Goal: Complete application form: Complete application form

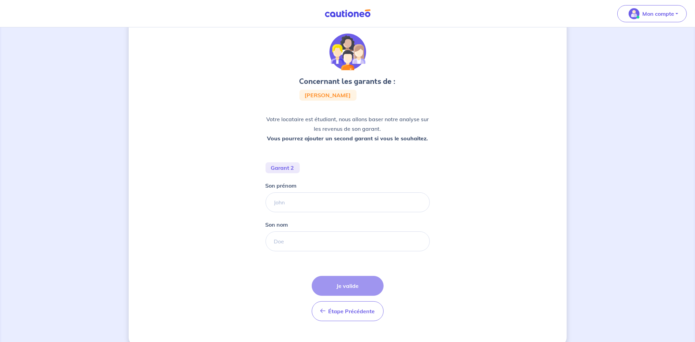
scroll to position [30, 0]
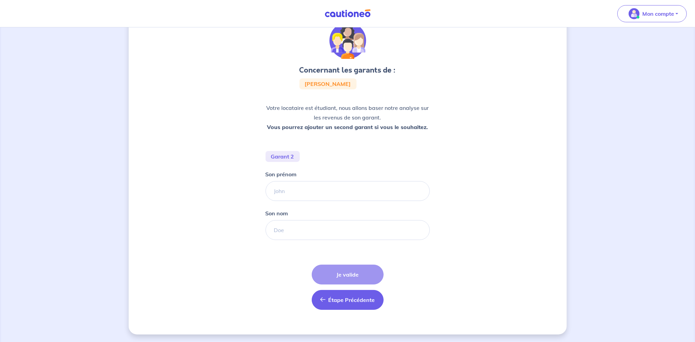
click at [335, 296] on span "Étape Précédente" at bounding box center [352, 299] width 47 height 7
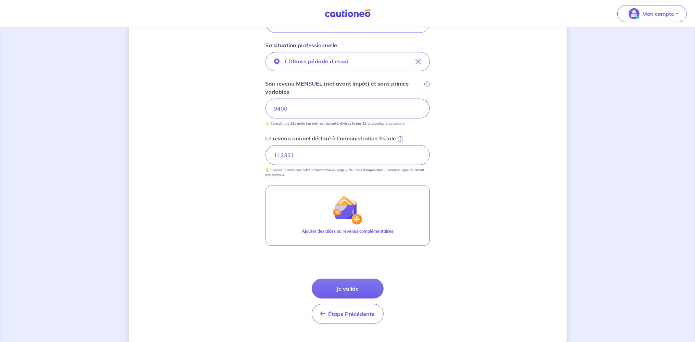
scroll to position [251, 0]
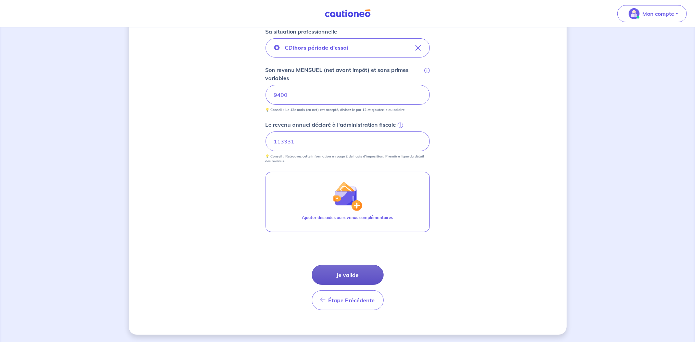
click at [353, 279] on button "Je valide" at bounding box center [348, 275] width 72 height 20
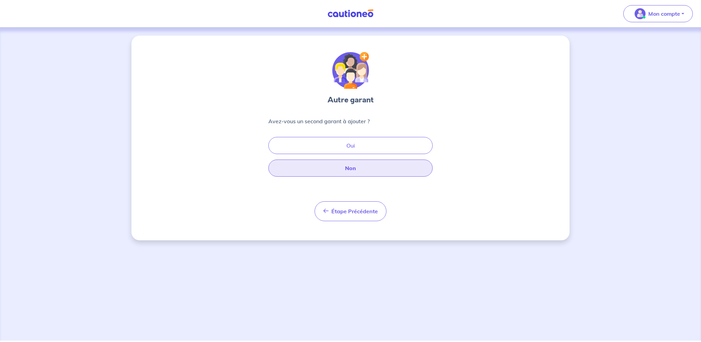
click at [364, 175] on button "Non" at bounding box center [350, 167] width 164 height 17
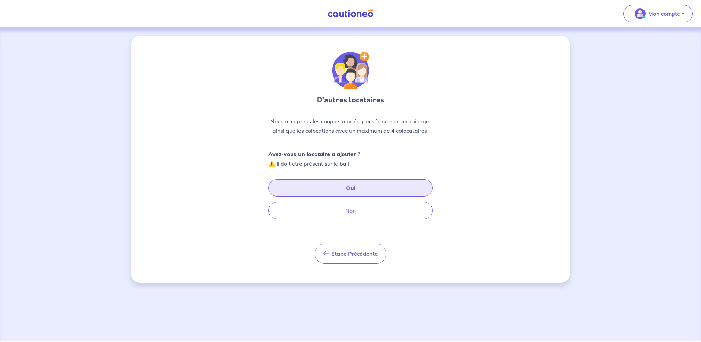
click at [362, 188] on button "Oui" at bounding box center [350, 187] width 164 height 17
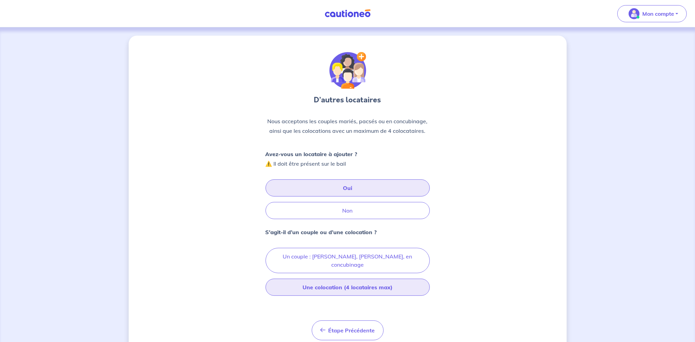
click at [335, 279] on button "Une colocation (4 locataires max)" at bounding box center [348, 287] width 164 height 17
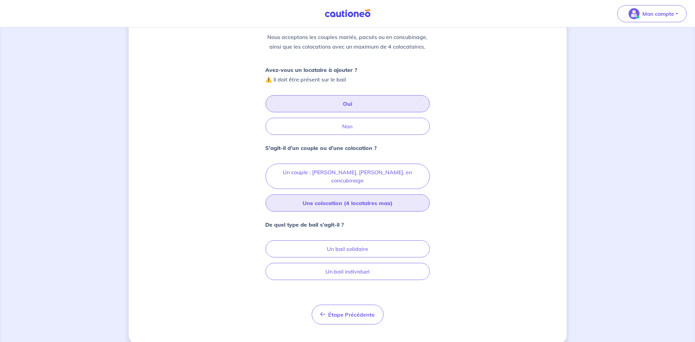
scroll to position [85, 0]
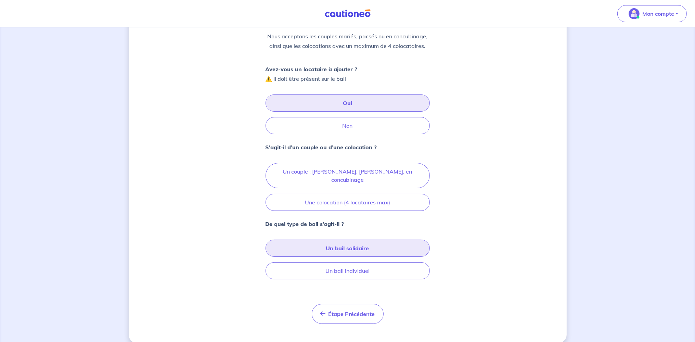
click at [353, 240] on button "Un bail solidaire" at bounding box center [348, 248] width 164 height 17
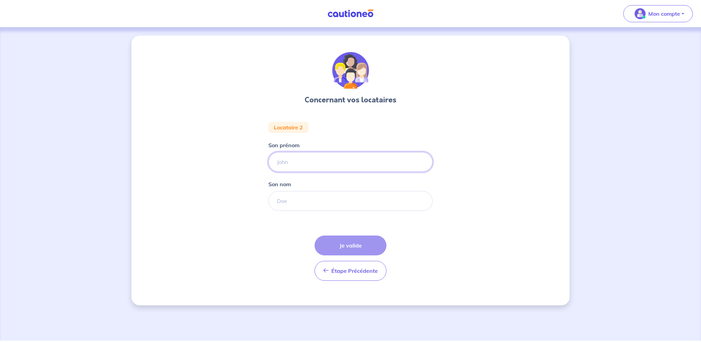
click at [309, 165] on input "Son prénom" at bounding box center [350, 162] width 164 height 20
type input "b"
type input "[PERSON_NAME] [PERSON_NAME]"
click at [284, 197] on input "Son nom" at bounding box center [350, 201] width 164 height 20
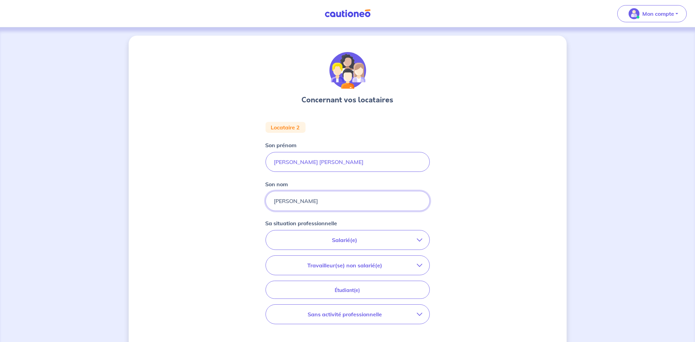
type input "[PERSON_NAME]"
drag, startPoint x: 298, startPoint y: 162, endPoint x: 336, endPoint y: 162, distance: 38.0
click at [336, 162] on input "[PERSON_NAME] [PERSON_NAME]" at bounding box center [348, 162] width 164 height 20
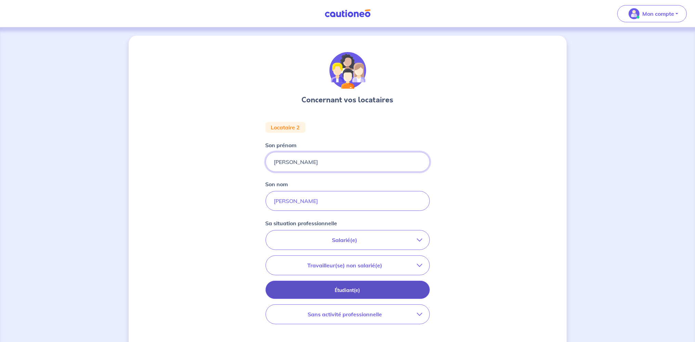
type input "[PERSON_NAME]"
click at [329, 290] on p "Étudiant(e)" at bounding box center [347, 290] width 147 height 8
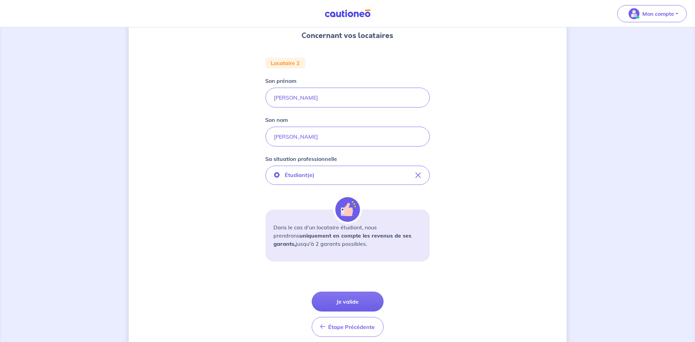
scroll to position [91, 0]
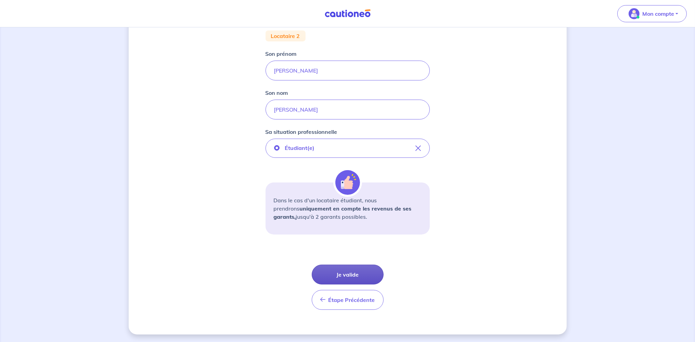
click at [335, 271] on button "Je valide" at bounding box center [348, 275] width 72 height 20
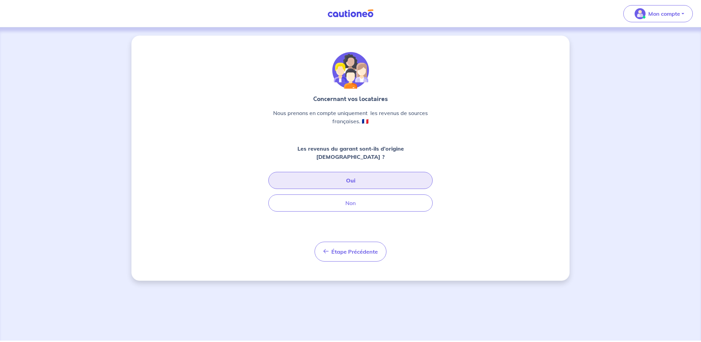
click at [333, 175] on button "Oui" at bounding box center [350, 180] width 164 height 17
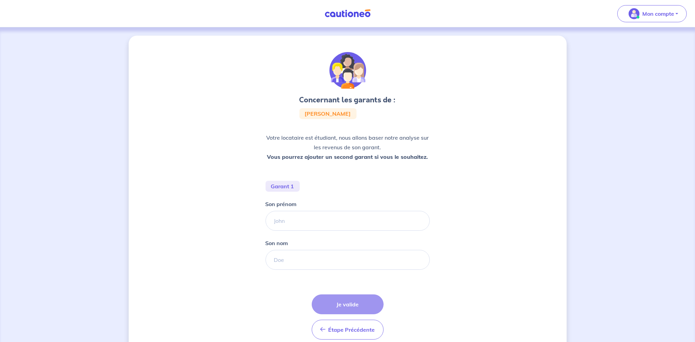
scroll to position [30, 0]
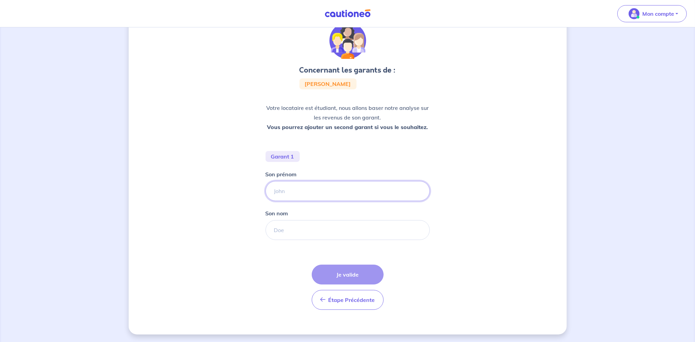
click at [295, 192] on input "Son prénom" at bounding box center [348, 191] width 164 height 20
type input "s"
type input "[PERSON_NAME]"
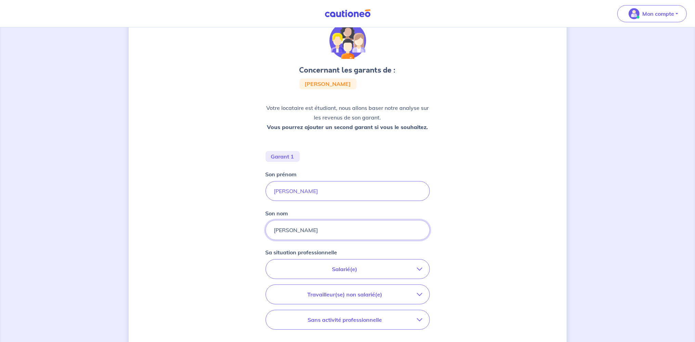
scroll to position [66, 0]
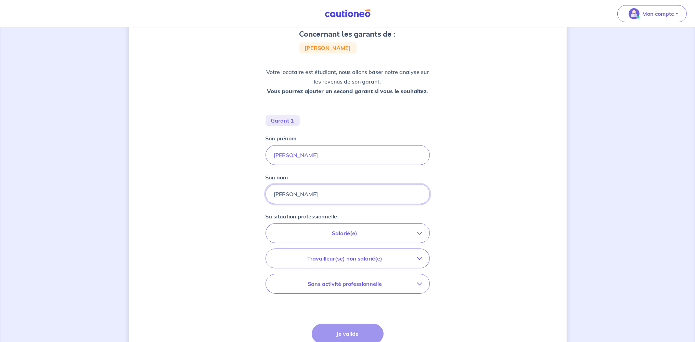
type input "[PERSON_NAME]"
click at [367, 258] on p "Travailleur(se) non salarié(e)" at bounding box center [345, 258] width 144 height 8
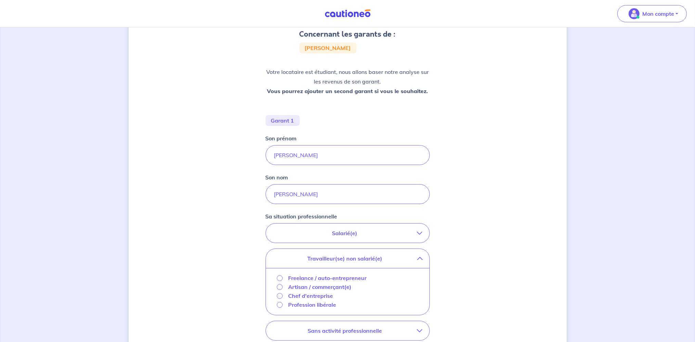
click at [318, 278] on p "Freelance / auto-entrepreneur" at bounding box center [327, 278] width 78 height 8
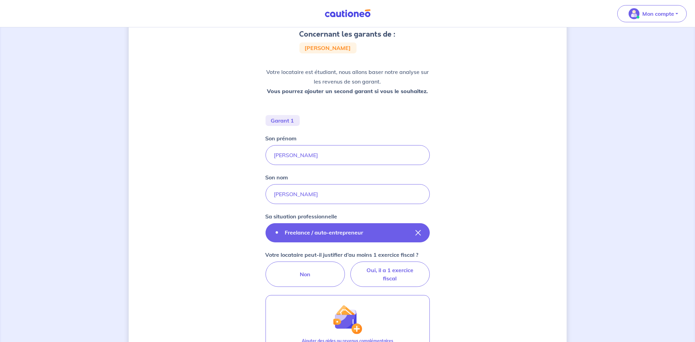
click at [343, 239] on button "Freelance / auto-entrepreneur" at bounding box center [348, 232] width 164 height 19
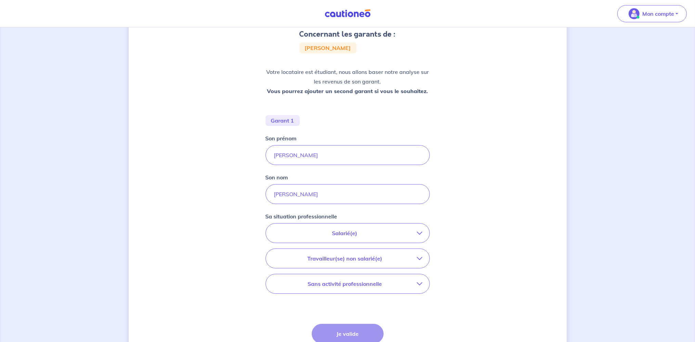
click at [343, 259] on p "Travailleur(se) non salarié(e)" at bounding box center [345, 258] width 144 height 8
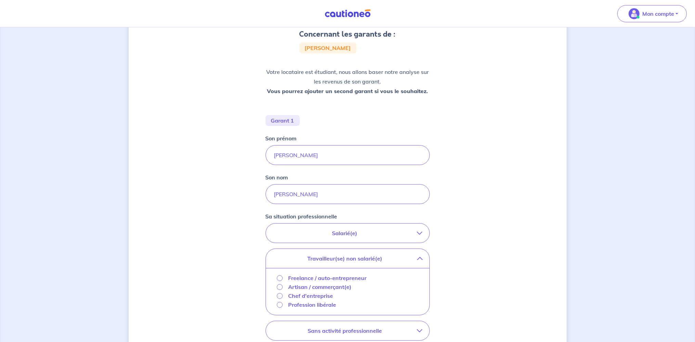
click at [316, 296] on p "Chef d'entreprise" at bounding box center [310, 296] width 45 height 8
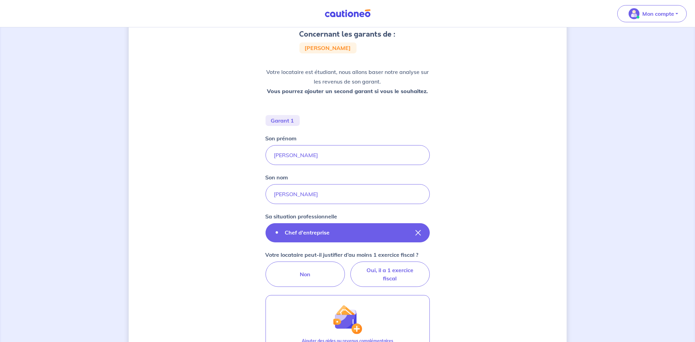
click at [354, 234] on button "Chef d'entreprise" at bounding box center [348, 232] width 164 height 19
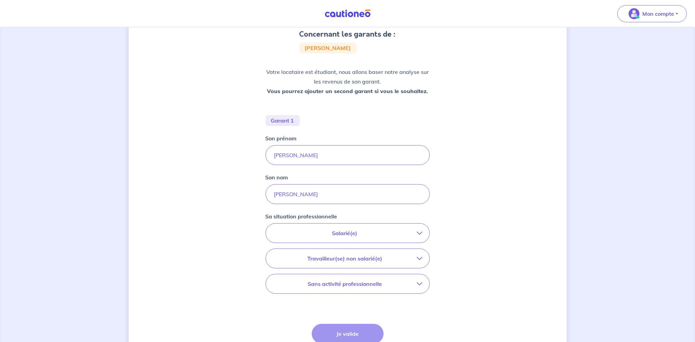
click at [346, 257] on p "Travailleur(se) non salarié(e)" at bounding box center [345, 258] width 144 height 8
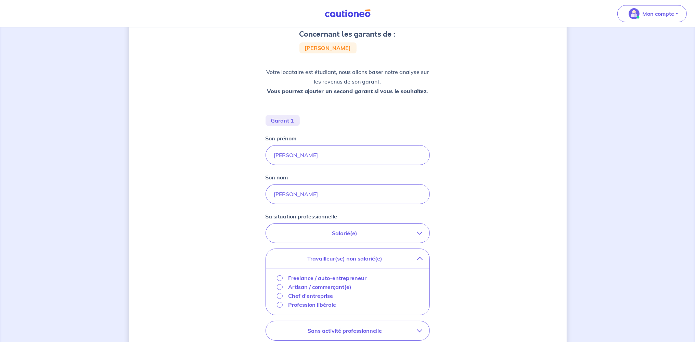
click at [313, 305] on p "Profession libérale" at bounding box center [312, 304] width 48 height 8
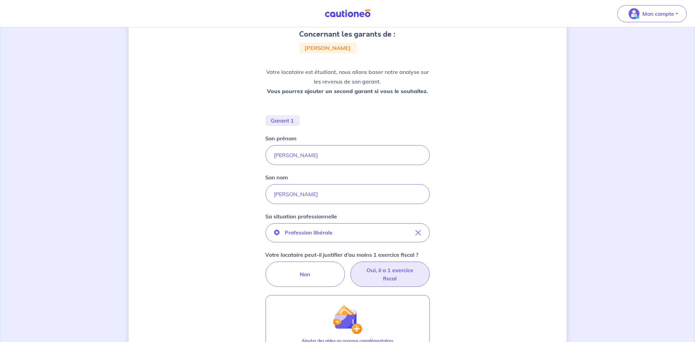
drag, startPoint x: 393, startPoint y: 279, endPoint x: 385, endPoint y: 269, distance: 12.7
click at [385, 269] on label "Oui, il a 1 exercice fiscal" at bounding box center [389, 273] width 79 height 25
click at [350, 266] on input "Oui, il a 1 exercice fiscal" at bounding box center [347, 263] width 4 height 4
radio input "true"
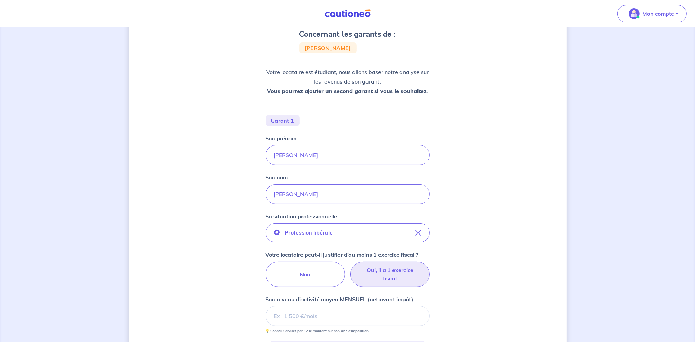
click at [385, 269] on label "Oui, il a 1 exercice fiscal" at bounding box center [389, 273] width 79 height 25
click at [350, 266] on input "Oui, il a 1 exercice fiscal" at bounding box center [347, 263] width 4 height 4
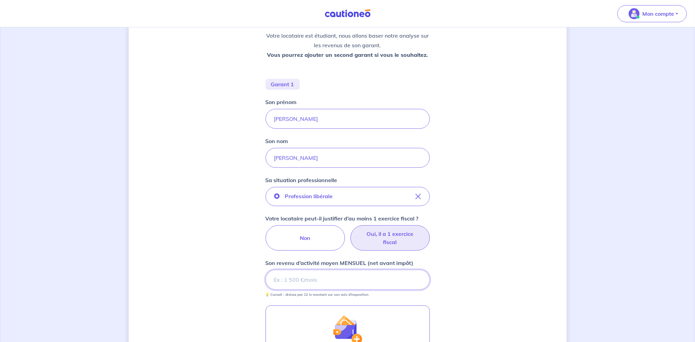
click at [339, 277] on input "Son revenu d’activité moyen MENSUEL (net avant impôt)" at bounding box center [348, 280] width 164 height 20
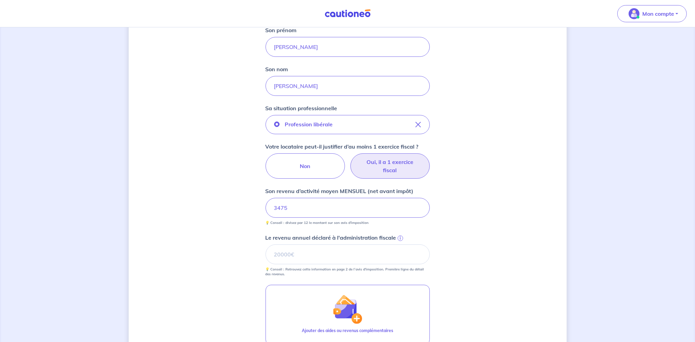
scroll to position [174, 0]
click at [326, 262] on input "Le revenu annuel déclaré à l'administration fiscale i" at bounding box center [348, 254] width 164 height 20
type input "41703"
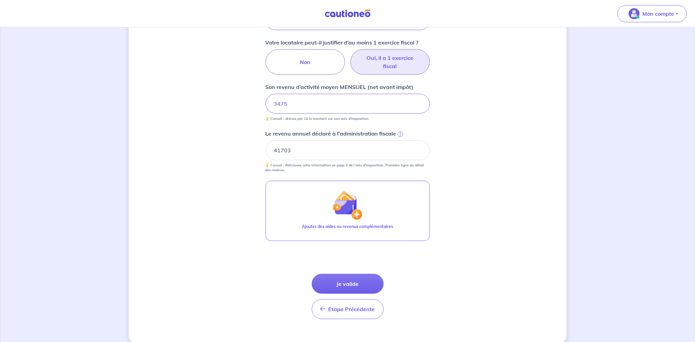
scroll to position [283, 0]
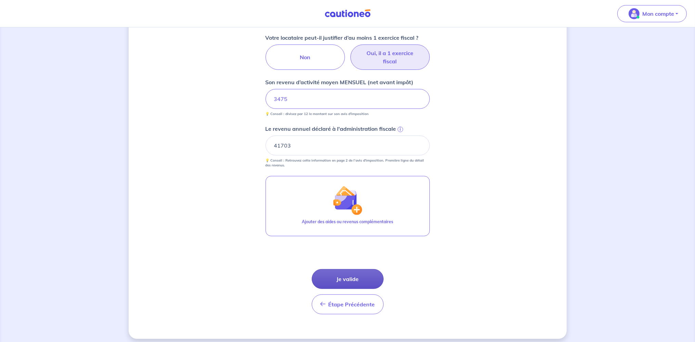
click at [341, 279] on button "Je valide" at bounding box center [348, 279] width 72 height 20
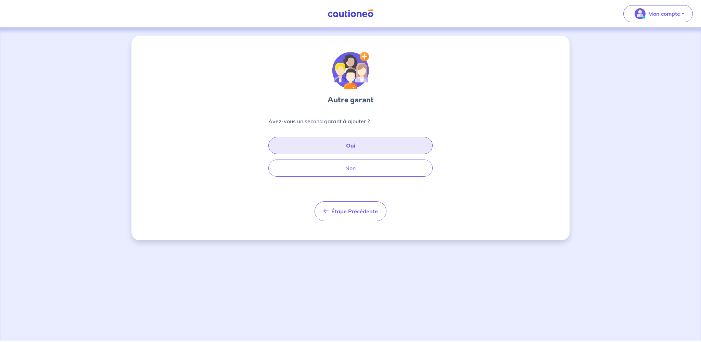
click at [331, 149] on button "Oui" at bounding box center [350, 145] width 164 height 17
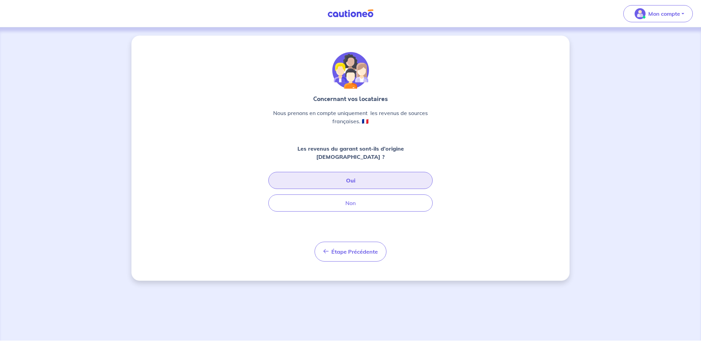
click at [332, 172] on button "Oui" at bounding box center [350, 180] width 164 height 17
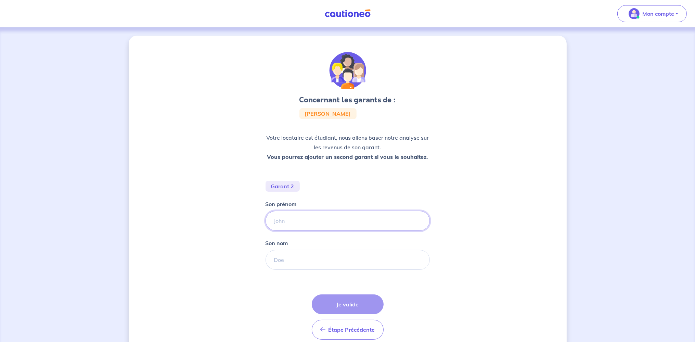
click at [295, 223] on input "Son prénom" at bounding box center [348, 221] width 164 height 20
click at [288, 220] on input "Son prénom" at bounding box center [348, 221] width 164 height 20
type input "l"
type input "[PERSON_NAME]"
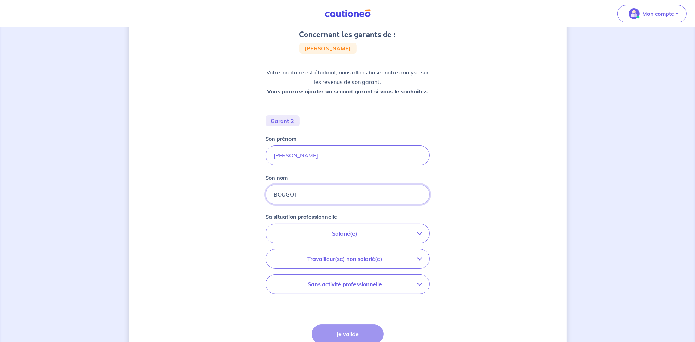
scroll to position [72, 0]
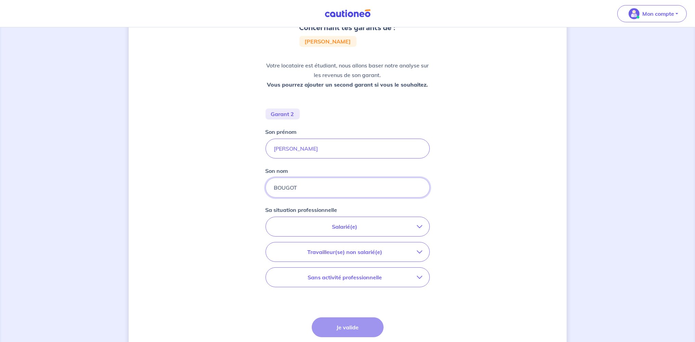
type input "BOUGOT"
click at [316, 225] on p "Salarié(e)" at bounding box center [345, 226] width 144 height 8
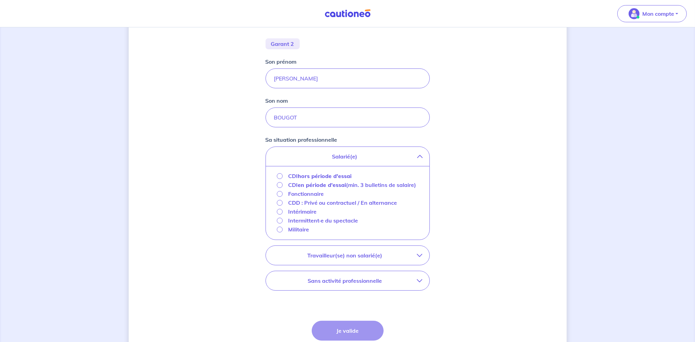
scroll to position [144, 0]
click at [333, 175] on strong "hors période d'essai" at bounding box center [325, 173] width 54 height 7
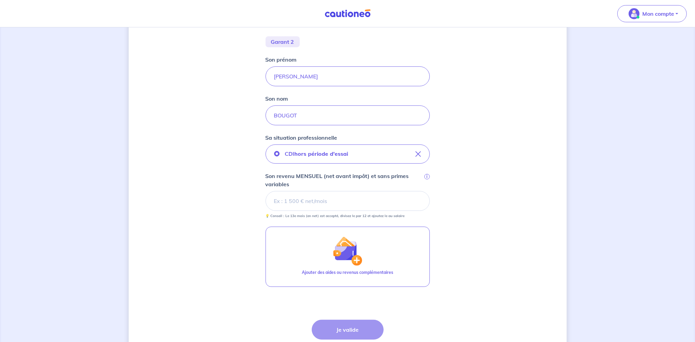
click at [321, 199] on input "Son revenu MENSUEL (net avant impôt) et sans primes variables i" at bounding box center [348, 201] width 164 height 20
click at [304, 204] on input "Son revenu MENSUEL (net avant impôt) et sans primes variables i" at bounding box center [348, 201] width 164 height 20
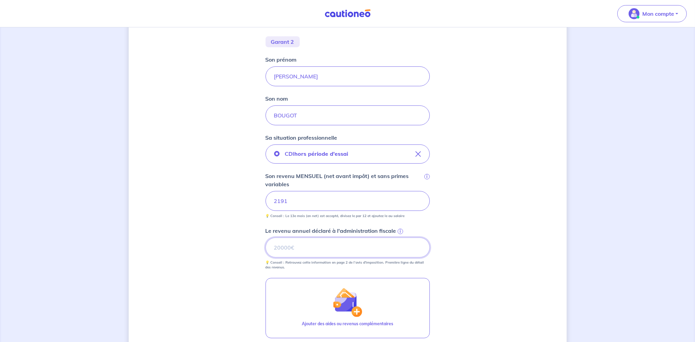
click at [295, 244] on input "Le revenu annuel déclaré à l'administration fiscale i" at bounding box center [348, 248] width 164 height 20
type input "26300"
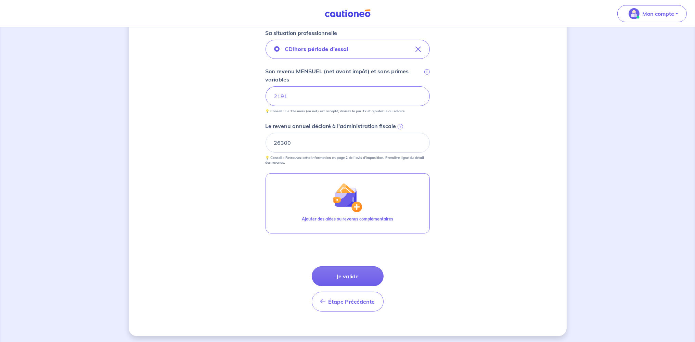
scroll to position [251, 0]
click at [342, 269] on button "Je valide" at bounding box center [348, 275] width 72 height 20
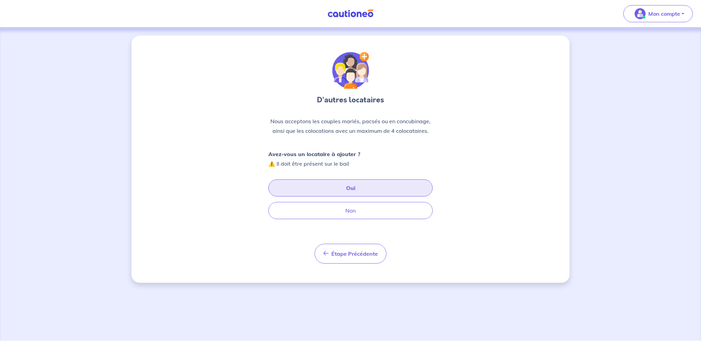
click at [346, 188] on button "Oui" at bounding box center [350, 187] width 164 height 17
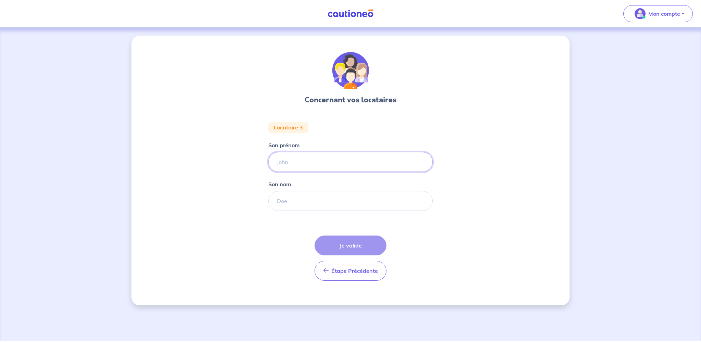
click at [315, 162] on input "Son prénom" at bounding box center [350, 162] width 164 height 20
click at [317, 159] on input "Son prénom" at bounding box center [350, 162] width 164 height 20
type input "g"
type input "G"
type input "Chahna"
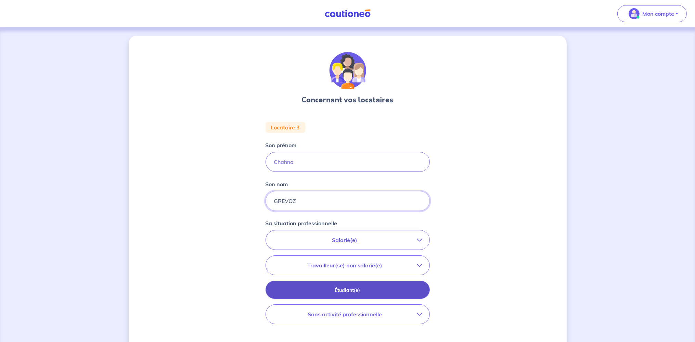
type input "GREVOZ"
click at [338, 291] on p "Étudiant(e)" at bounding box center [347, 290] width 147 height 8
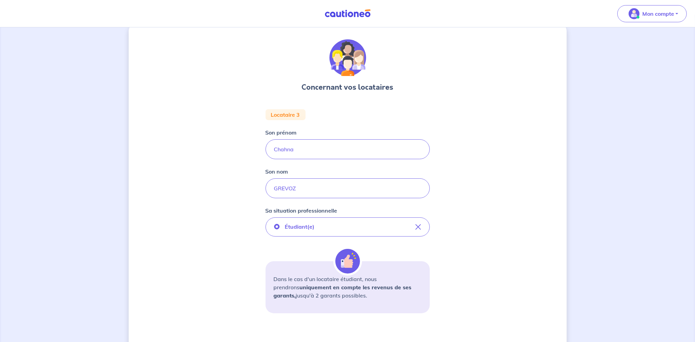
scroll to position [91, 0]
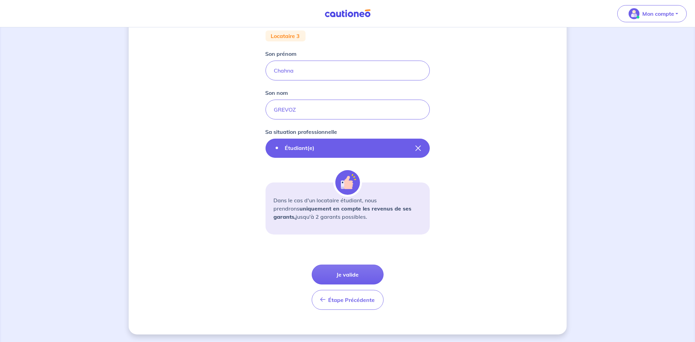
click at [371, 151] on button "Étudiant(e)" at bounding box center [348, 148] width 164 height 19
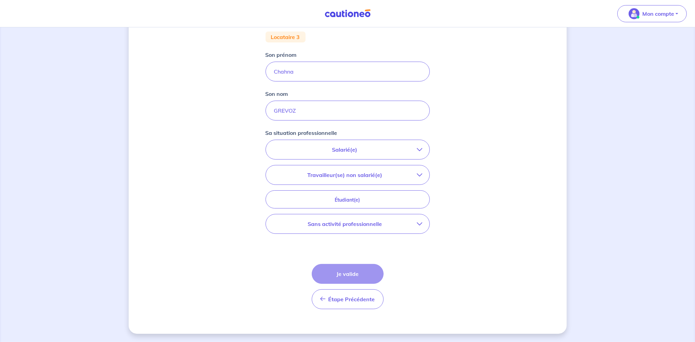
scroll to position [89, 0]
click at [371, 151] on p "Salarié(e)" at bounding box center [345, 151] width 144 height 8
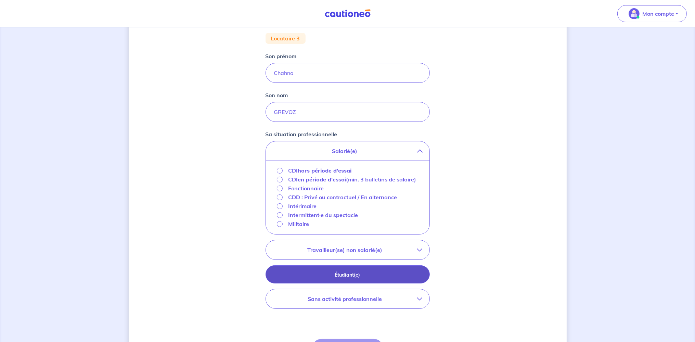
click at [328, 278] on button "Étudiant(e)" at bounding box center [348, 274] width 164 height 18
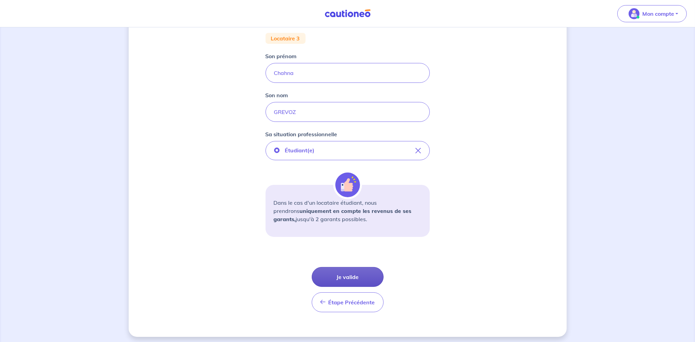
click at [343, 276] on button "Je valide" at bounding box center [348, 277] width 72 height 20
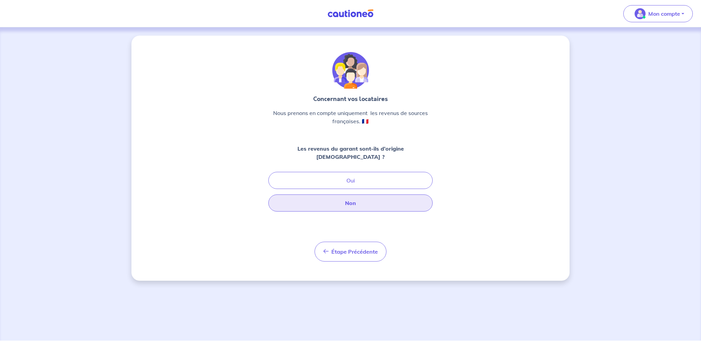
click at [359, 198] on button "Non" at bounding box center [350, 202] width 164 height 17
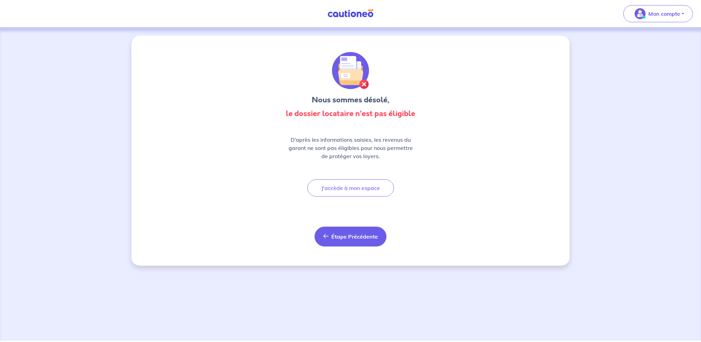
click at [346, 236] on span "Étape Précédente" at bounding box center [354, 236] width 47 height 7
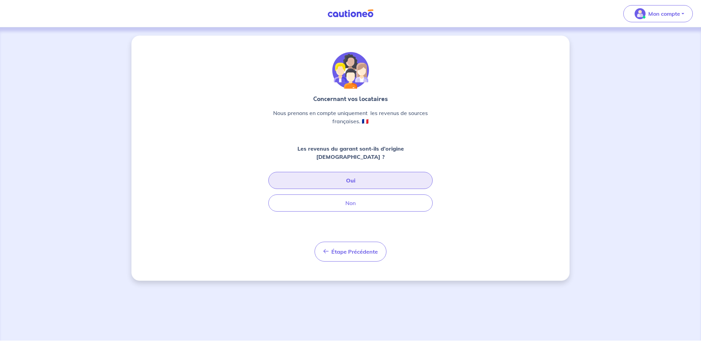
click at [360, 176] on button "Oui" at bounding box center [350, 180] width 164 height 17
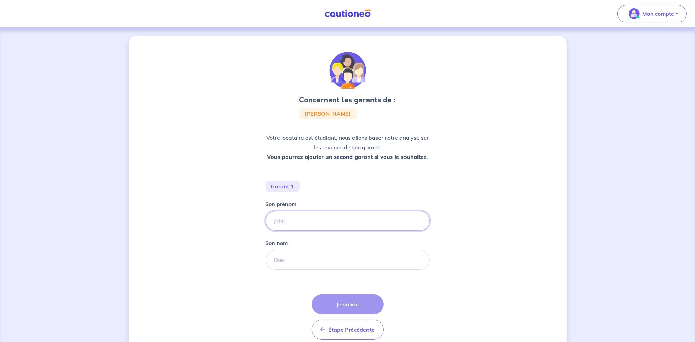
click at [280, 220] on input "Son prénom" at bounding box center [348, 221] width 164 height 20
type input "m"
type input "[PERSON_NAME]"
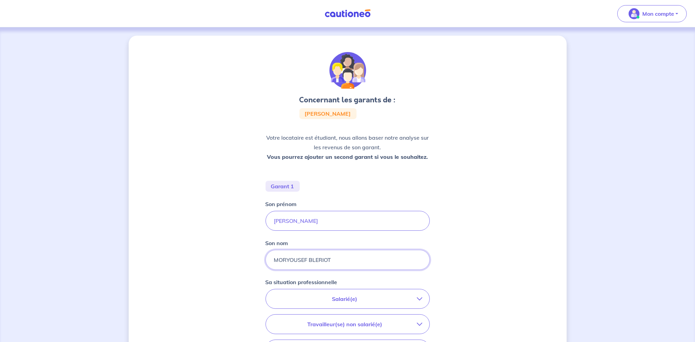
type input "MORYOUSEF BLERIOT"
click at [316, 304] on button "Salarié(e)" at bounding box center [348, 298] width 164 height 19
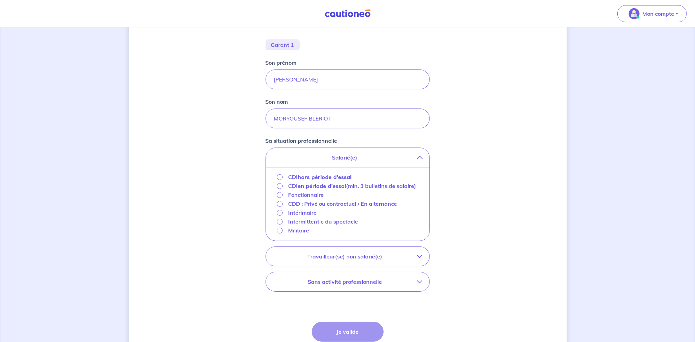
scroll to position [144, 0]
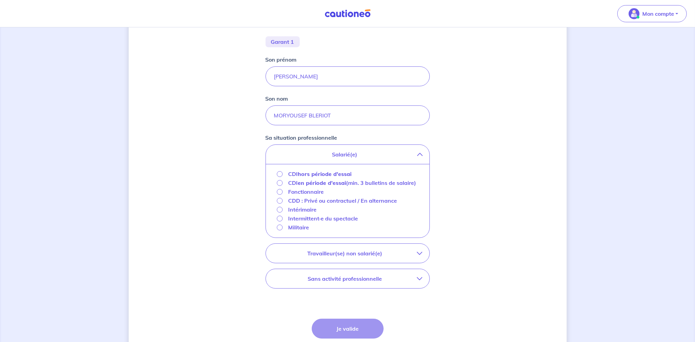
click at [326, 174] on strong "hors période d'essai" at bounding box center [325, 173] width 54 height 7
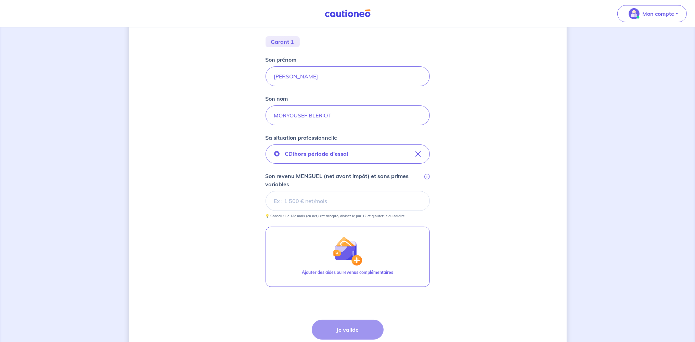
click at [322, 199] on input "Son revenu MENSUEL (net avant impôt) et sans primes variables i" at bounding box center [348, 201] width 164 height 20
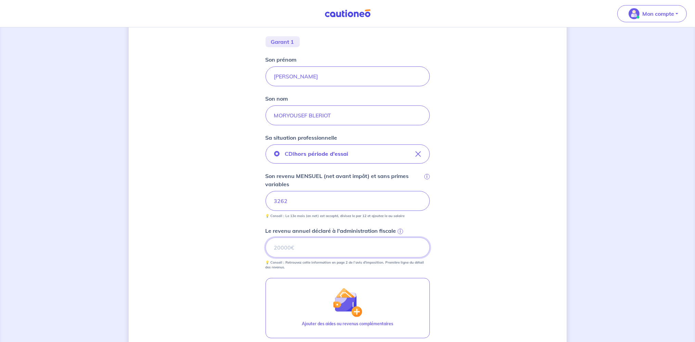
click at [311, 250] on input "Le revenu annuel déclaré à l'administration fiscale i" at bounding box center [348, 248] width 164 height 20
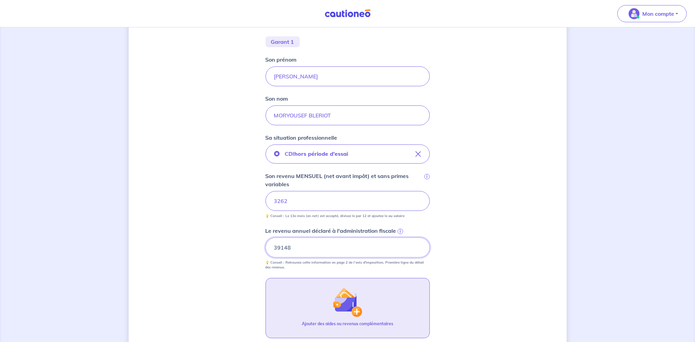
type input "39148"
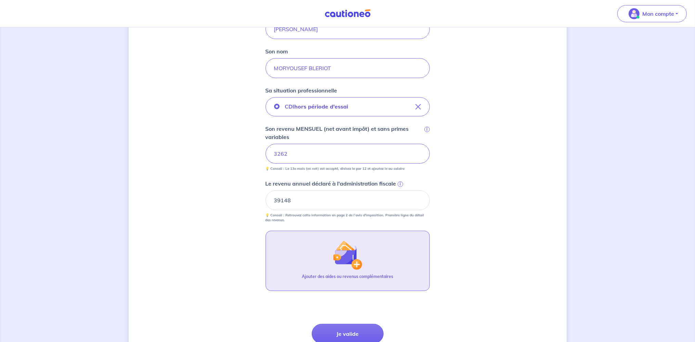
scroll to position [251, 0]
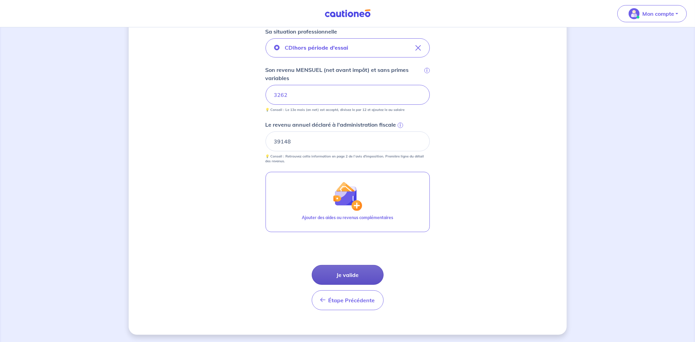
click at [333, 272] on button "Je valide" at bounding box center [348, 275] width 72 height 20
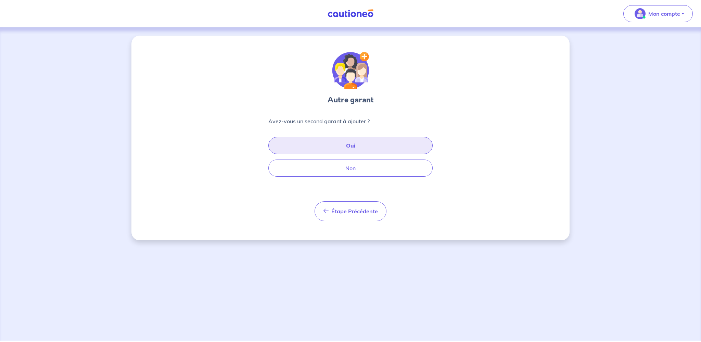
click at [354, 144] on button "Oui" at bounding box center [350, 145] width 164 height 17
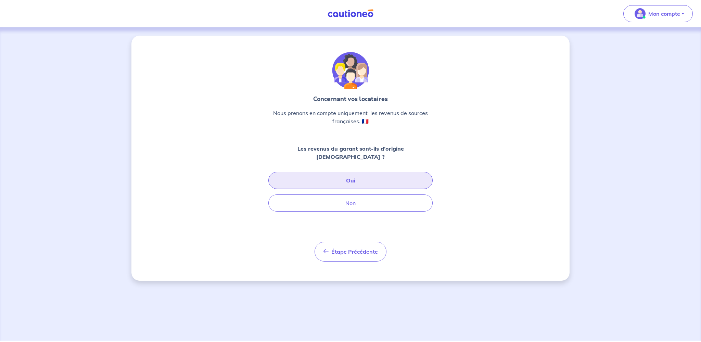
click at [336, 176] on button "Oui" at bounding box center [350, 180] width 164 height 17
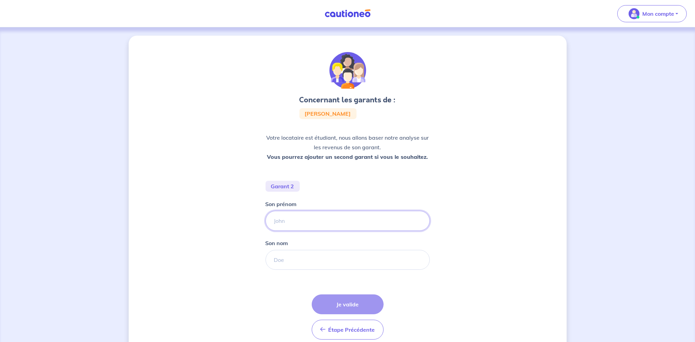
click at [298, 221] on input "Son prénom" at bounding box center [348, 221] width 164 height 20
type input "a"
type input "[PERSON_NAME]"
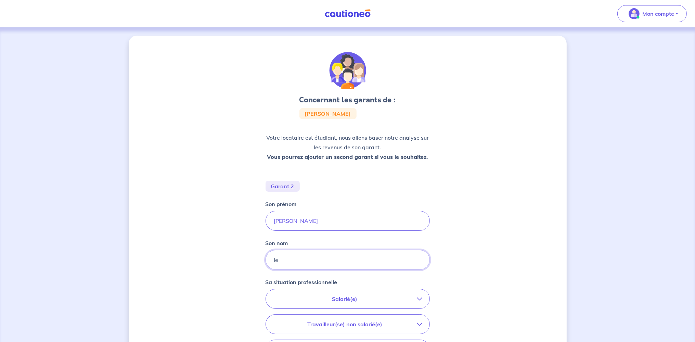
type input "l"
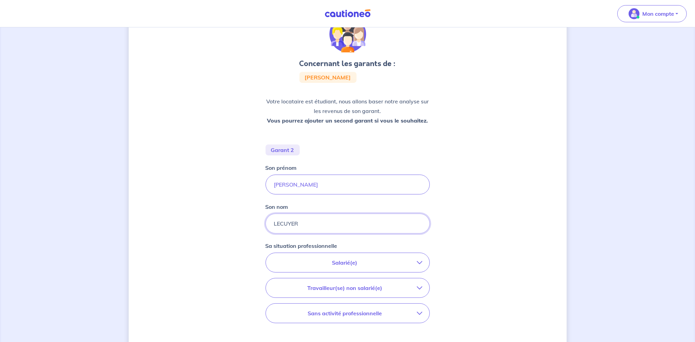
type input "LECUYER"
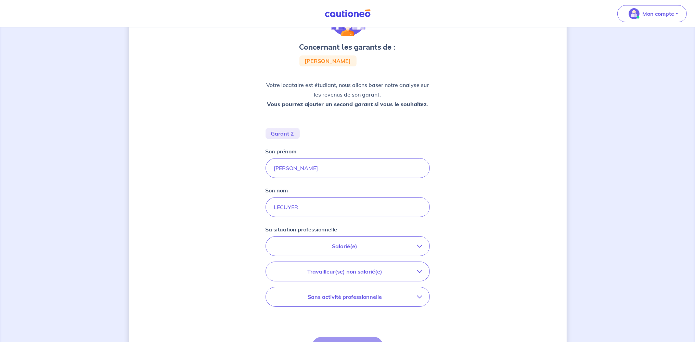
scroll to position [108, 0]
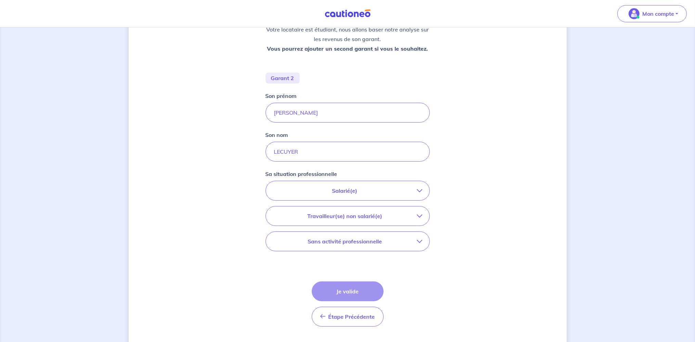
click at [348, 192] on p "Salarié(e)" at bounding box center [345, 191] width 144 height 8
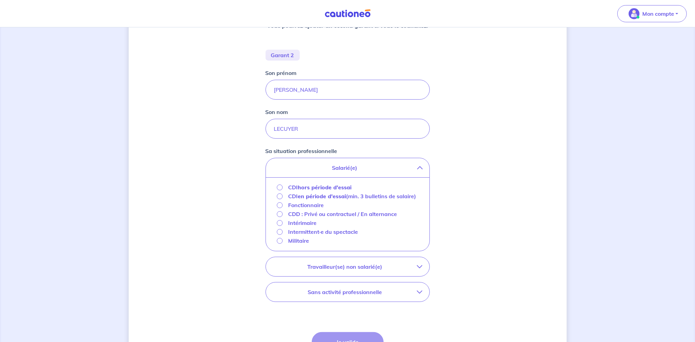
scroll to position [144, 0]
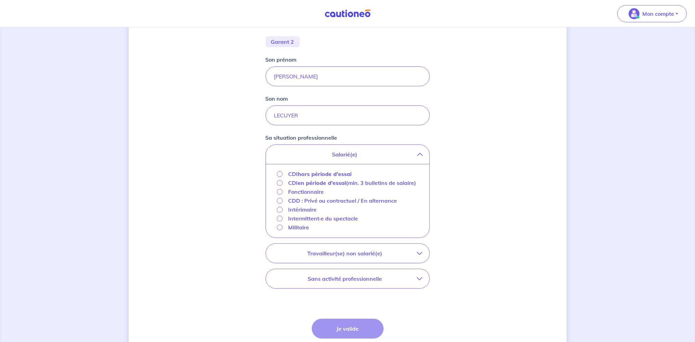
click at [340, 171] on strong "hors période d'essai" at bounding box center [325, 173] width 54 height 7
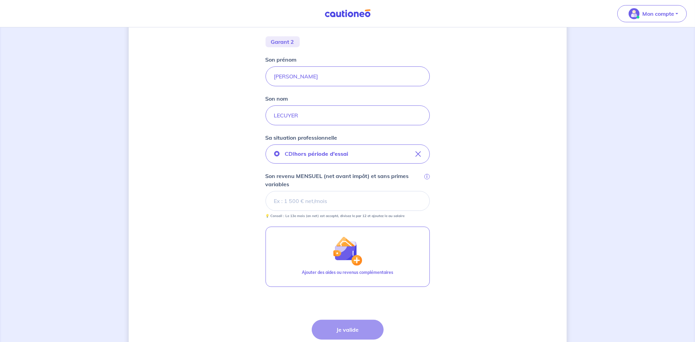
click at [342, 204] on input "Son revenu MENSUEL (net avant impôt) et sans primes variables i" at bounding box center [348, 201] width 164 height 20
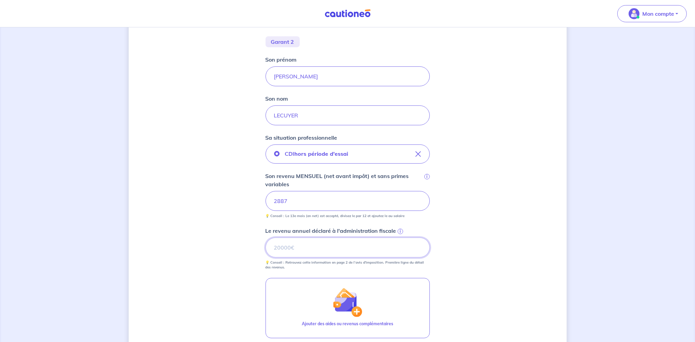
click at [315, 243] on input "Le revenu annuel déclaré à l'administration fiscale i" at bounding box center [348, 248] width 164 height 20
type input "34634"
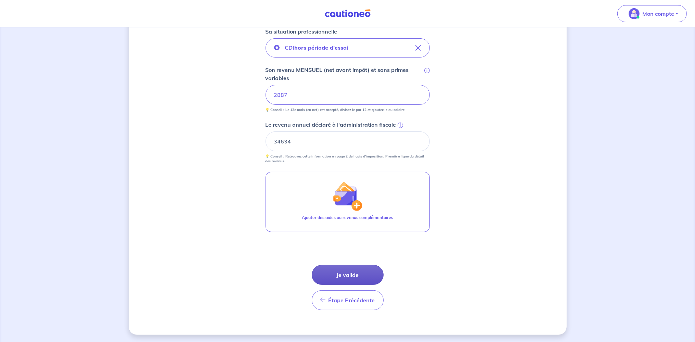
click at [339, 274] on button "Je valide" at bounding box center [348, 275] width 72 height 20
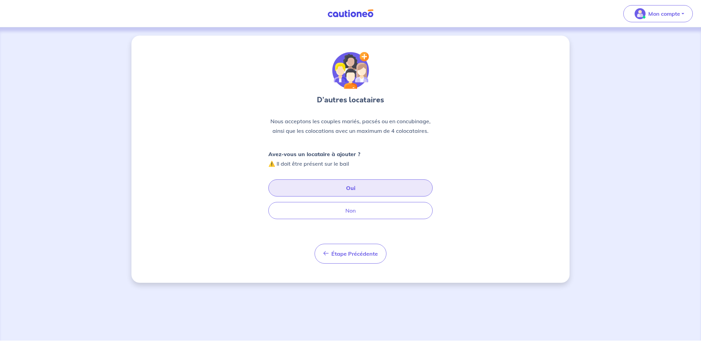
click at [360, 188] on button "Oui" at bounding box center [350, 187] width 164 height 17
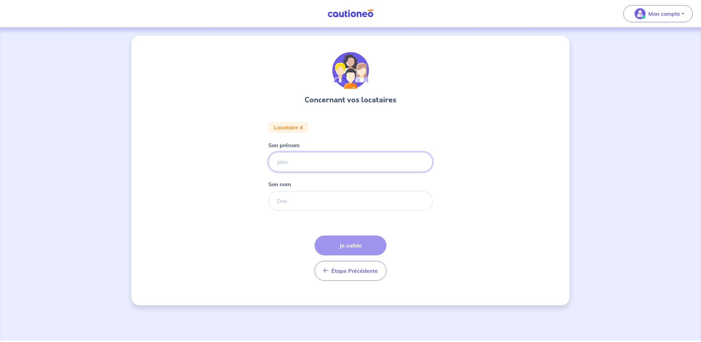
click at [309, 161] on input "Son prénom" at bounding box center [350, 162] width 164 height 20
click at [300, 164] on input "Son prénom" at bounding box center [350, 162] width 164 height 20
type input "[PERSON_NAME]"
click at [292, 197] on input "Son nom" at bounding box center [350, 201] width 164 height 20
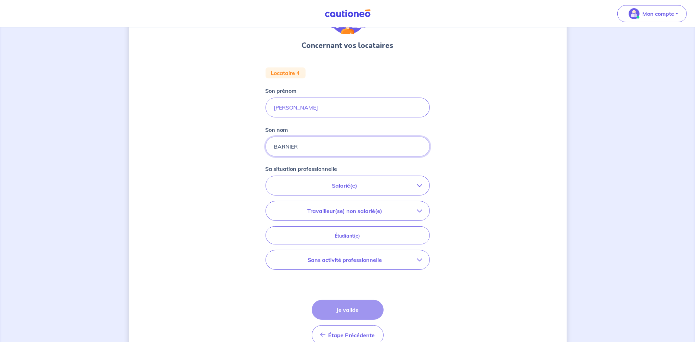
scroll to position [72, 0]
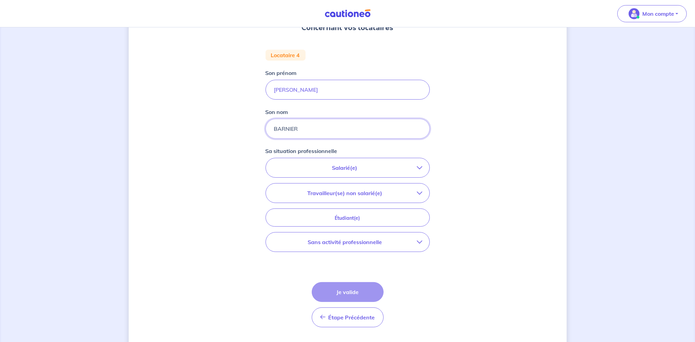
type input "BARNIER"
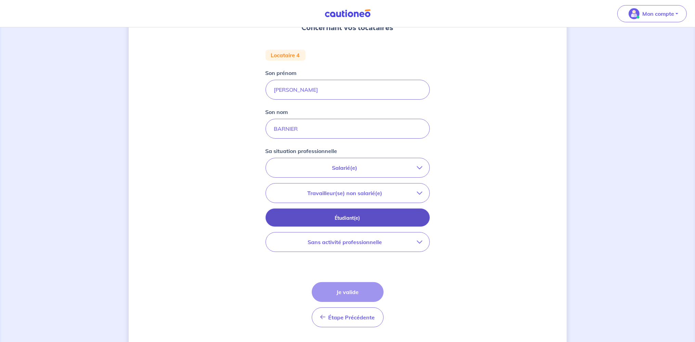
drag, startPoint x: 351, startPoint y: 172, endPoint x: 325, endPoint y: 217, distance: 51.4
click at [325, 217] on div "Salarié(e) CDI hors période d'essai CDI en période d'essai (min. 3 bulletins de…" at bounding box center [348, 205] width 164 height 94
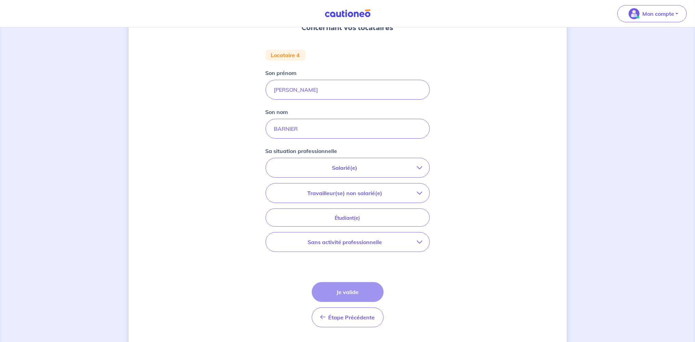
click at [358, 168] on p "Salarié(e)" at bounding box center [345, 168] width 144 height 8
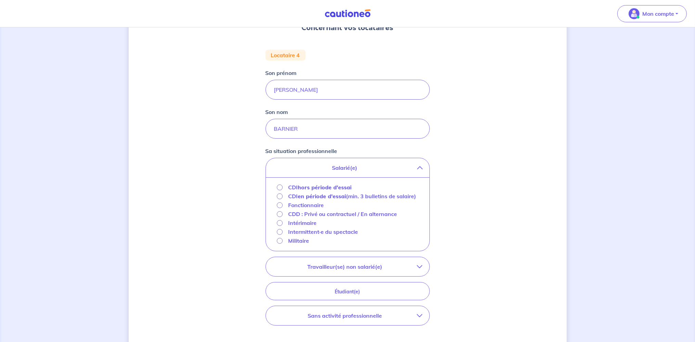
click at [312, 214] on p "CDD : Privé ou contractuel / En alternance" at bounding box center [342, 214] width 109 height 8
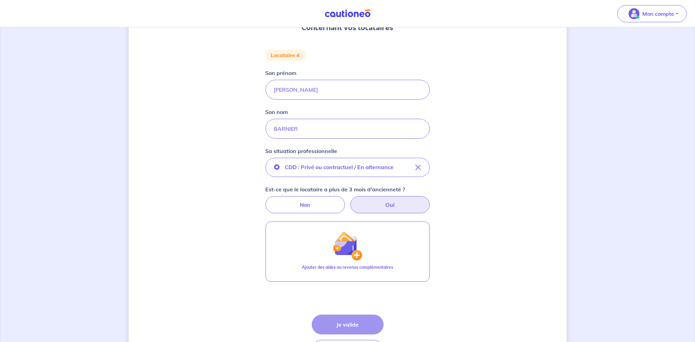
click at [371, 201] on label "Oui" at bounding box center [389, 204] width 79 height 17
click at [350, 201] on input "Oui" at bounding box center [347, 198] width 4 height 4
radio input "true"
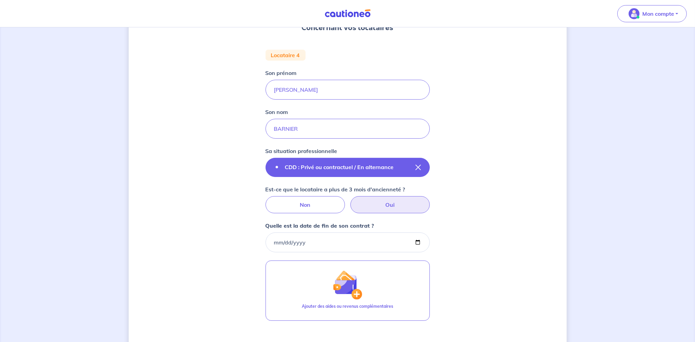
click at [385, 166] on p "CDD : Privé ou contractuel / En alternance" at bounding box center [339, 167] width 109 height 8
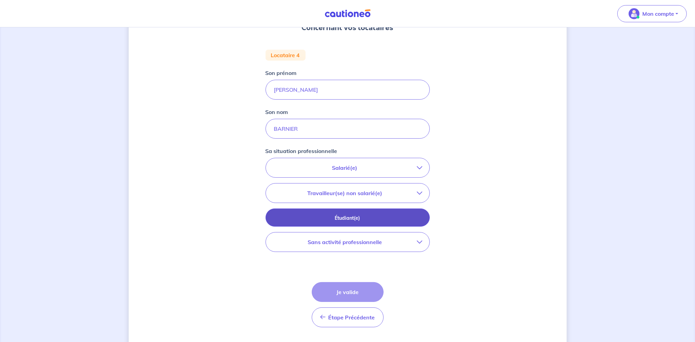
click at [319, 216] on p "Étudiant(e)" at bounding box center [347, 218] width 147 height 8
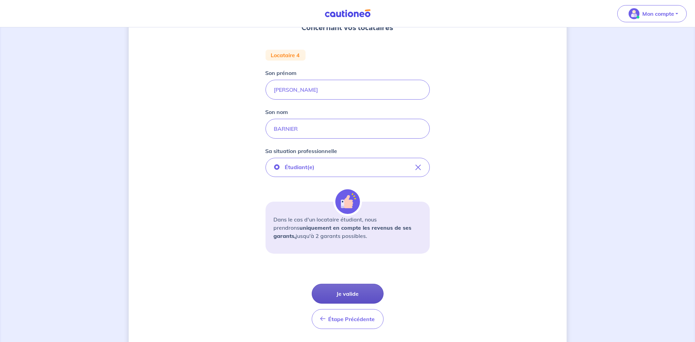
click at [343, 298] on button "Je valide" at bounding box center [348, 294] width 72 height 20
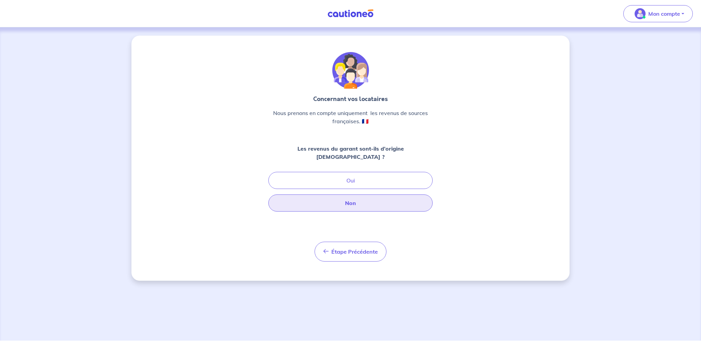
click at [346, 198] on button "Non" at bounding box center [350, 202] width 164 height 17
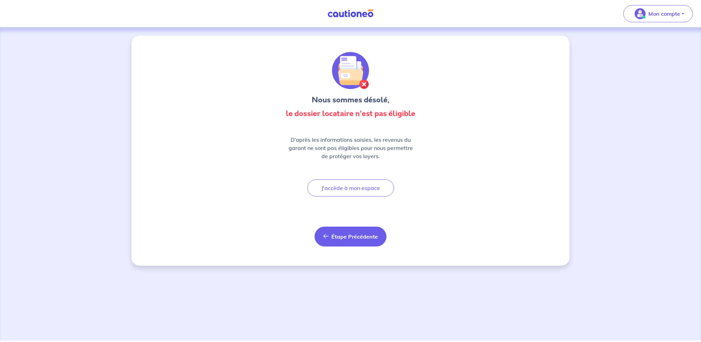
click at [343, 232] on button "Étape Précédente Précédent" at bounding box center [351, 237] width 72 height 20
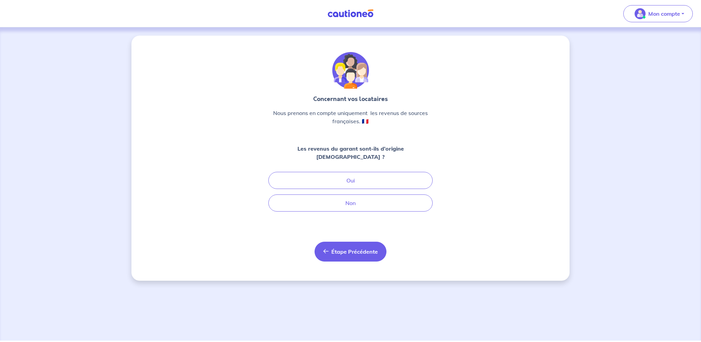
click at [359, 247] on button "Étape Précédente Précédent" at bounding box center [351, 252] width 72 height 20
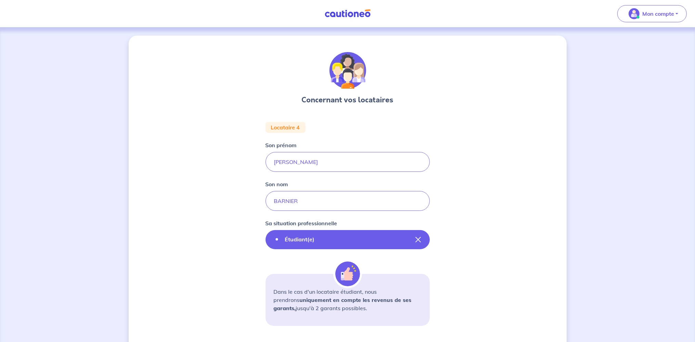
click at [346, 236] on button "Étudiant(e)" at bounding box center [348, 239] width 164 height 19
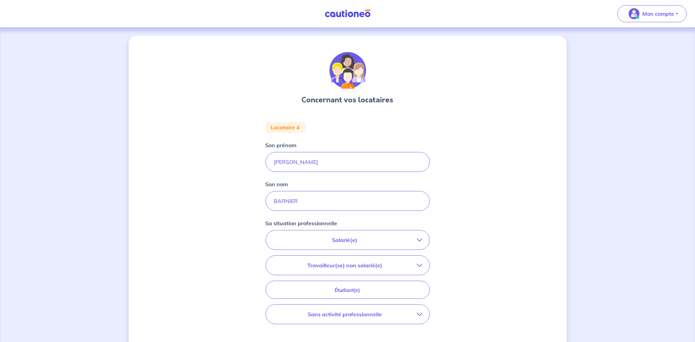
click at [346, 236] on p "Salarié(e)" at bounding box center [345, 240] width 144 height 8
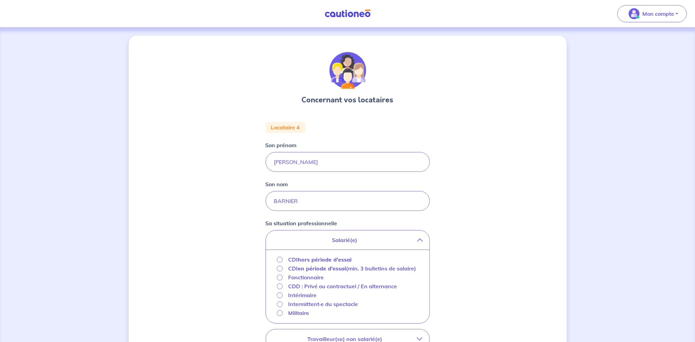
click at [335, 254] on div "CDI hors période d'essai CDI en période d'essai (min. 3 bulletins de salaire) F…" at bounding box center [348, 286] width 164 height 74
click at [332, 258] on strong "hors période d'essai" at bounding box center [325, 259] width 54 height 7
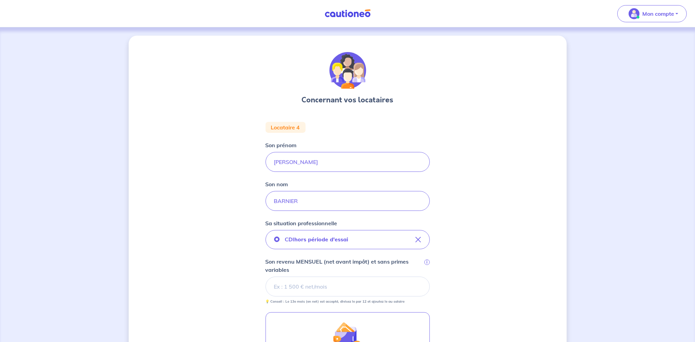
click at [310, 292] on input "Son revenu MENSUEL (net avant impôt) et sans primes variables i" at bounding box center [348, 287] width 164 height 20
click at [302, 284] on input "Son revenu MENSUEL (net avant impôt) et sans primes variables i" at bounding box center [348, 287] width 164 height 20
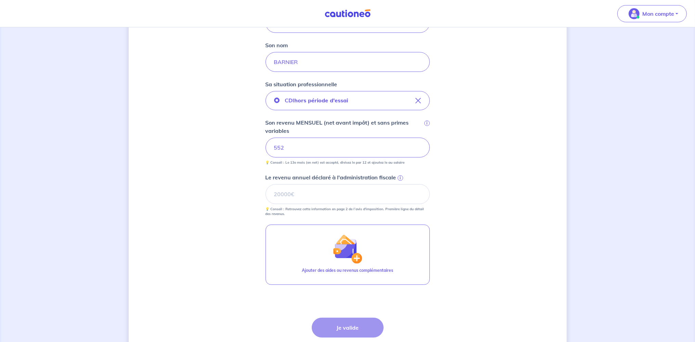
scroll to position [181, 0]
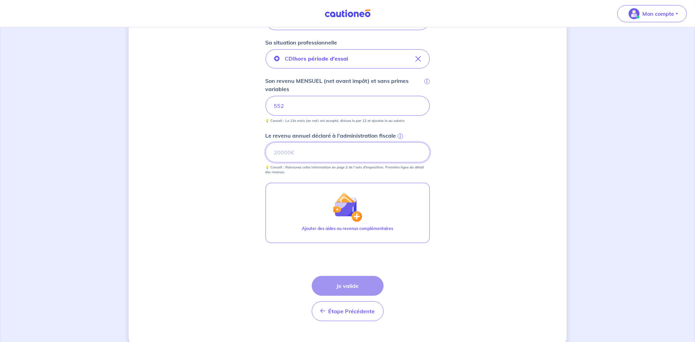
click at [329, 154] on input "Le revenu annuel déclaré à l'administration fiscale i" at bounding box center [348, 152] width 164 height 20
type input "6628"
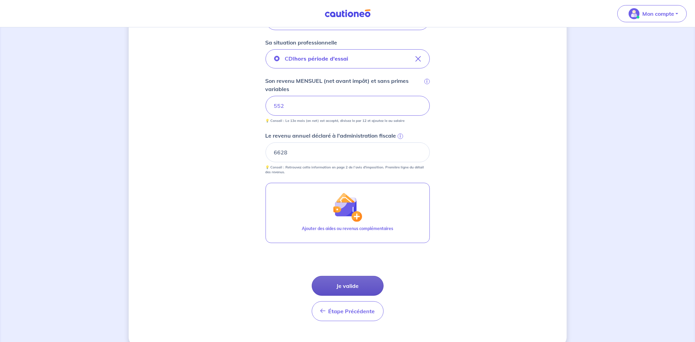
click at [344, 285] on button "Je valide" at bounding box center [348, 286] width 72 height 20
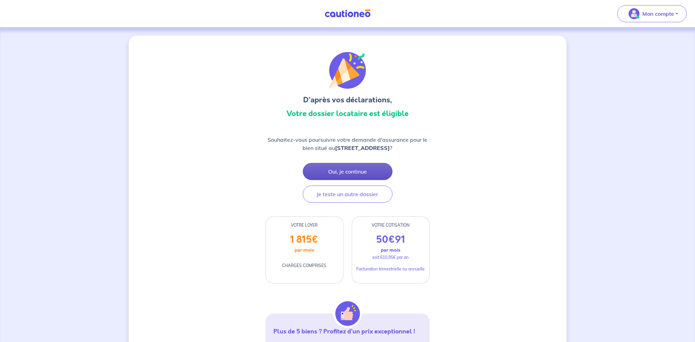
click at [369, 180] on button "Oui, je continue" at bounding box center [348, 171] width 90 height 17
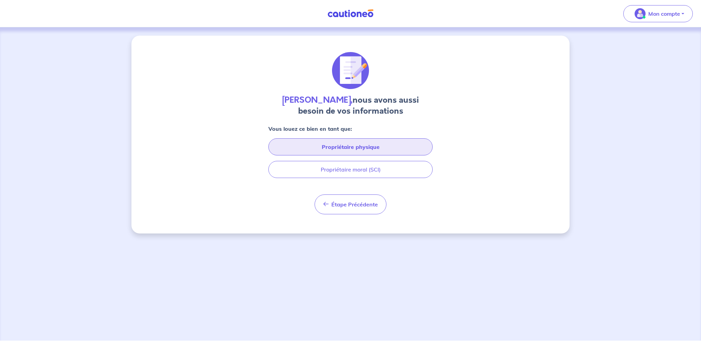
click at [371, 153] on button "Propriétaire physique" at bounding box center [350, 146] width 164 height 17
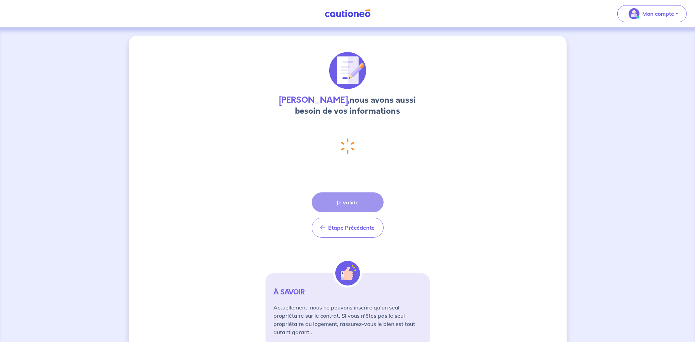
select select "FR"
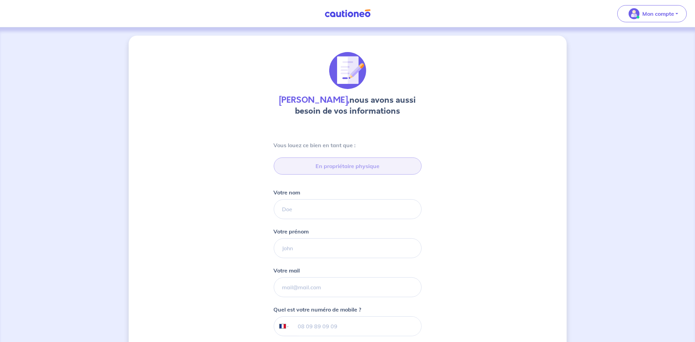
type input "06 64 43 28 28"
type input "[STREET_ADDRESS][PERSON_NAME]"
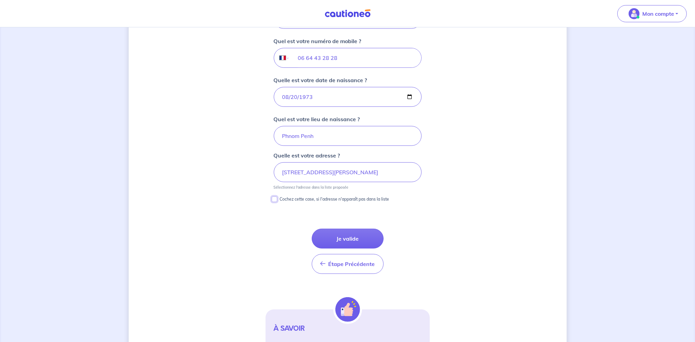
scroll to position [268, 0]
click at [275, 198] on input "Cochez cette case, si l'adresse n'apparaît pas dans la liste" at bounding box center [274, 198] width 5 height 5
checkbox input "true"
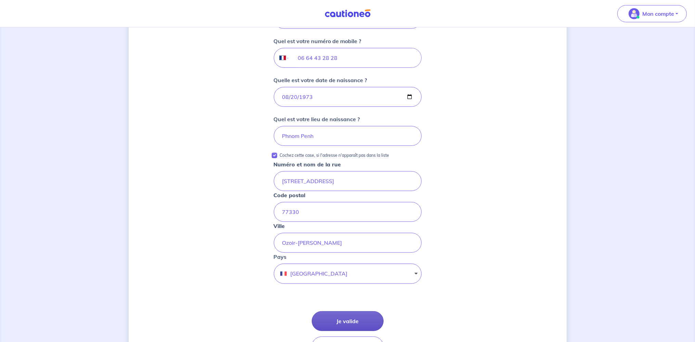
click at [337, 316] on button "Je valide" at bounding box center [348, 321] width 72 height 20
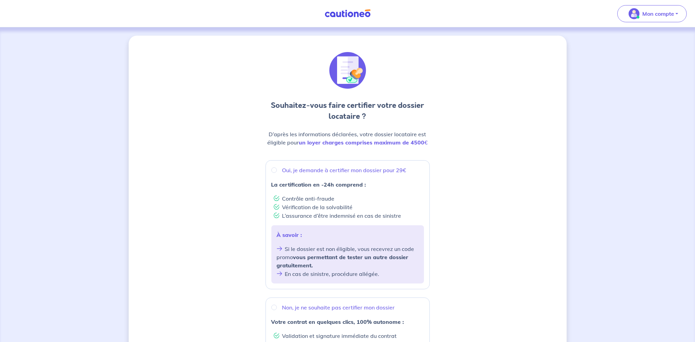
scroll to position [72, 0]
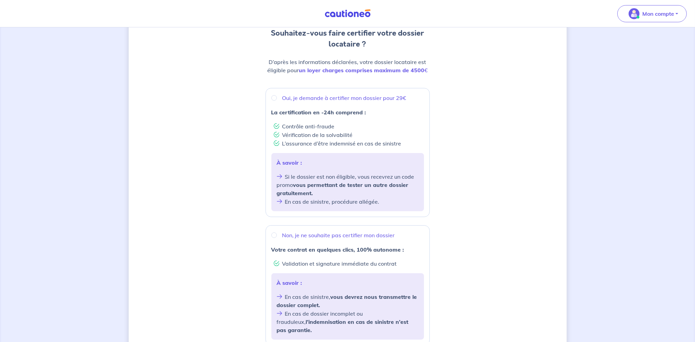
click at [277, 99] on div "Oui, je demande à certifier mon dossier pour 29€" at bounding box center [347, 98] width 153 height 8
radio input "true"
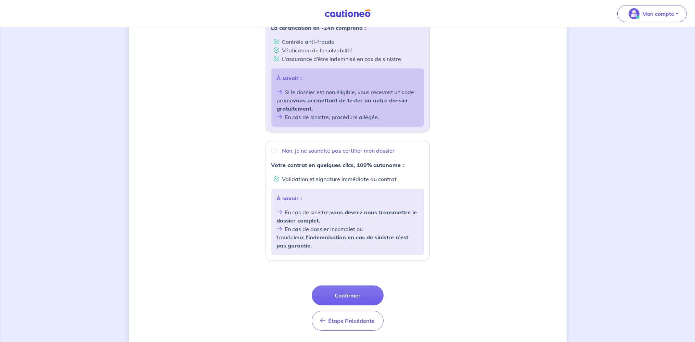
scroll to position [170, 0]
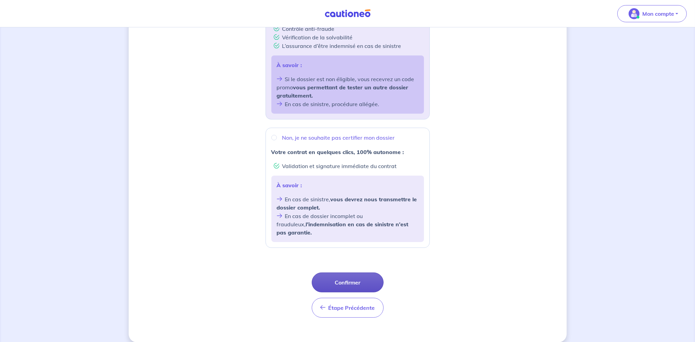
click at [342, 278] on button "Confirmer" at bounding box center [348, 282] width 72 height 20
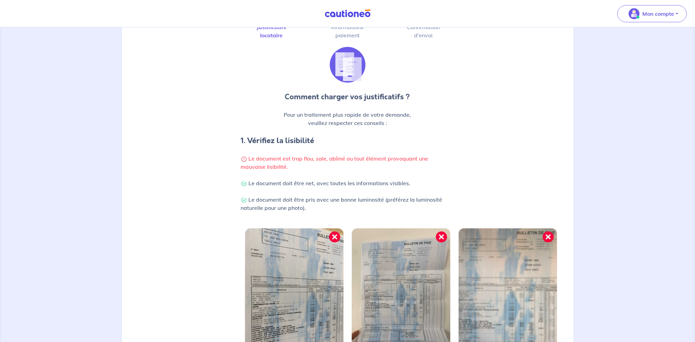
scroll to position [148, 0]
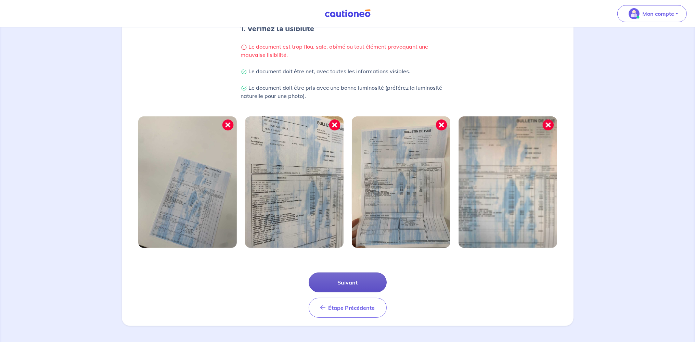
click at [349, 283] on button "Suivant" at bounding box center [348, 282] width 78 height 20
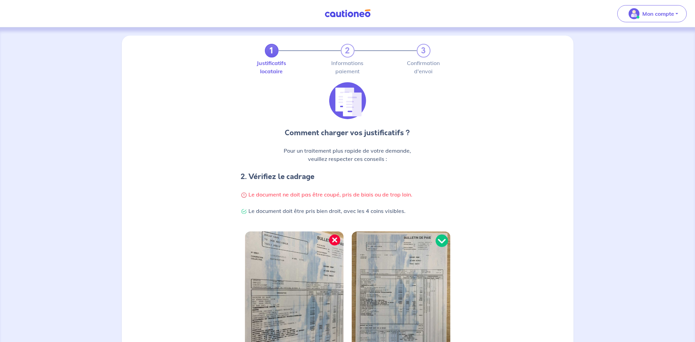
scroll to position [115, 0]
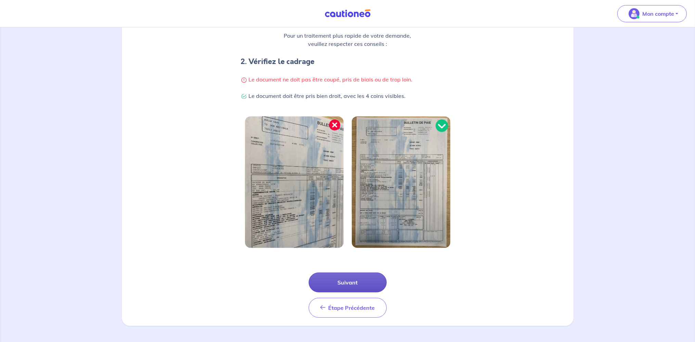
click at [353, 280] on button "Suivant" at bounding box center [348, 282] width 78 height 20
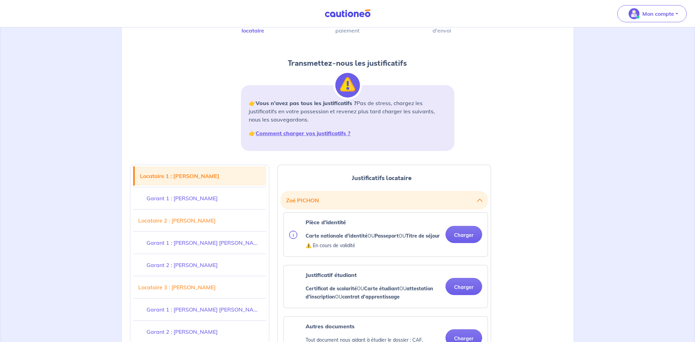
scroll to position [108, 0]
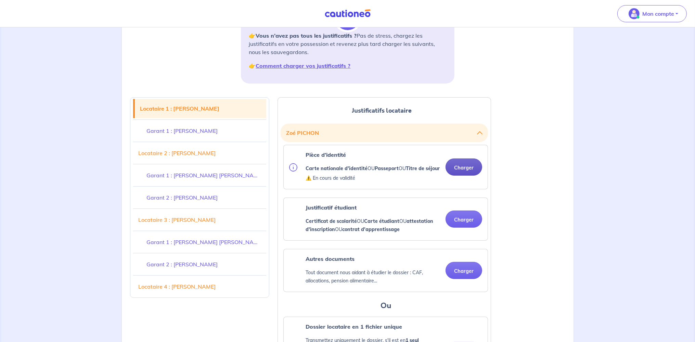
click at [464, 170] on button "Charger" at bounding box center [464, 166] width 37 height 17
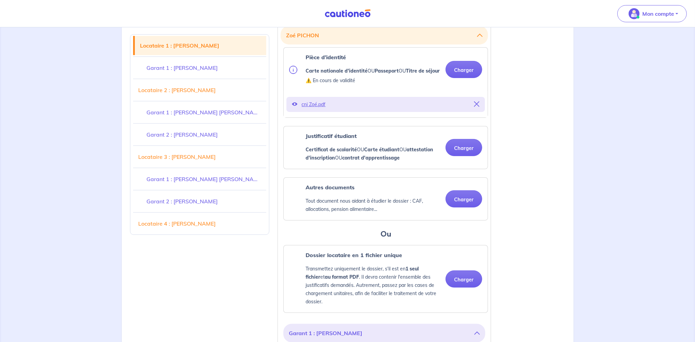
scroll to position [217, 0]
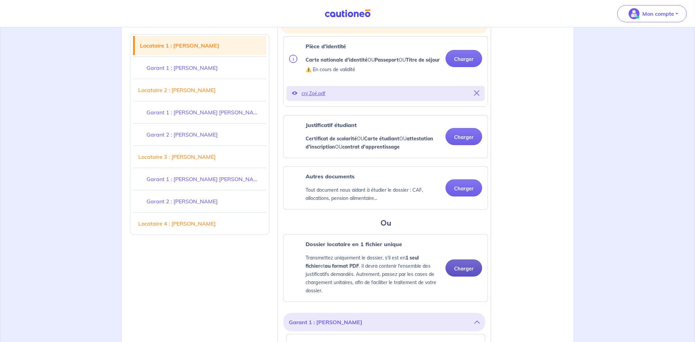
click at [459, 274] on button "Charger" at bounding box center [464, 267] width 37 height 17
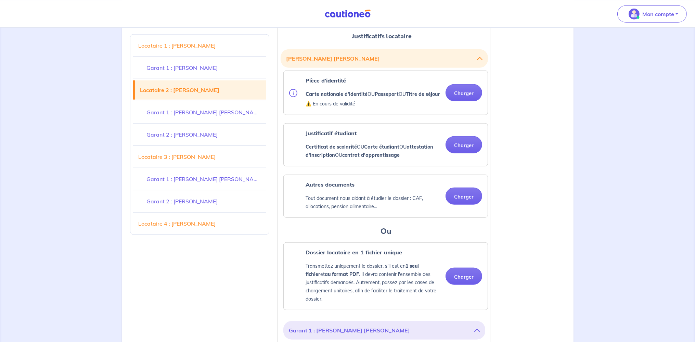
scroll to position [939, 0]
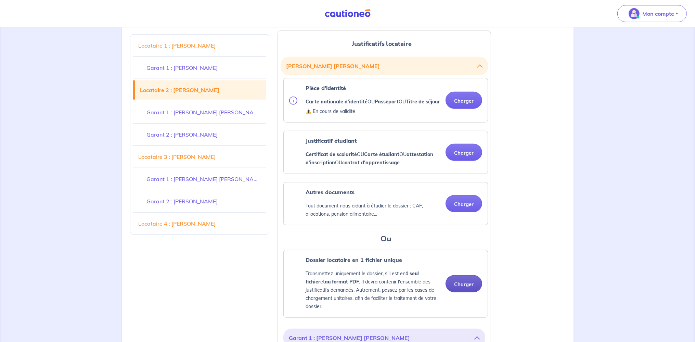
click at [462, 290] on button "Charger" at bounding box center [464, 283] width 37 height 17
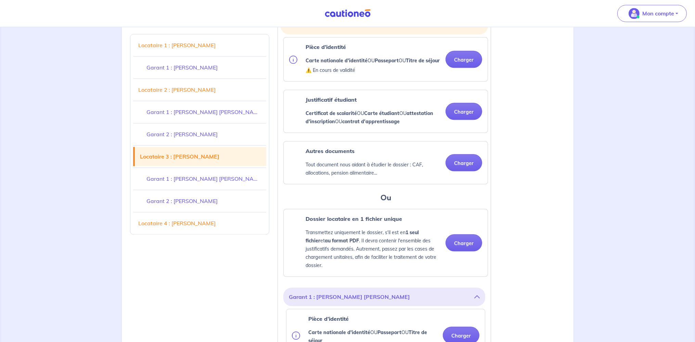
scroll to position [2168, 0]
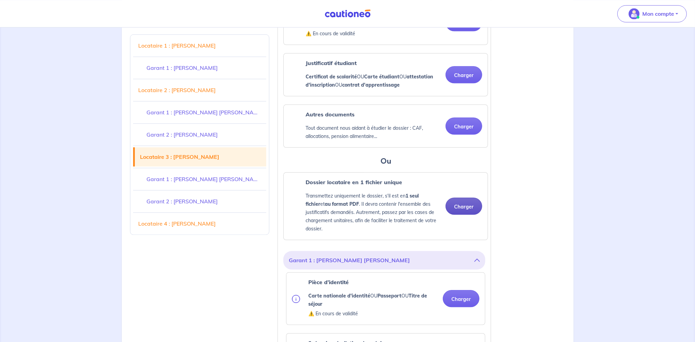
click at [465, 197] on button "Charger" at bounding box center [464, 205] width 37 height 17
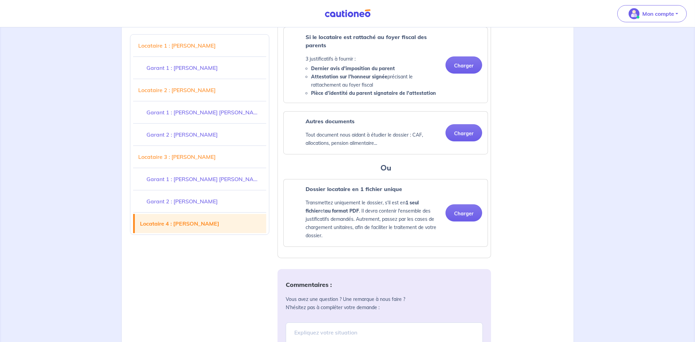
scroll to position [3506, 0]
click at [467, 204] on button "Charger" at bounding box center [464, 212] width 37 height 17
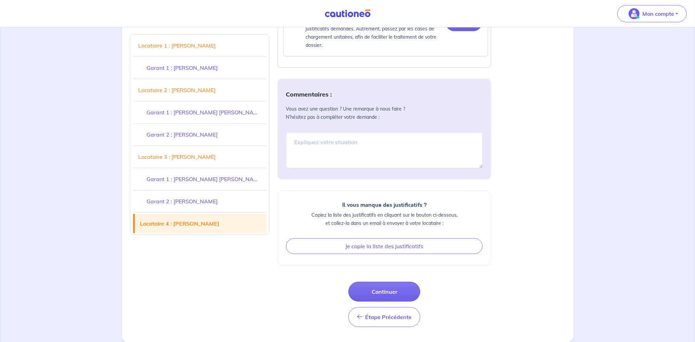
scroll to position [3675, 0]
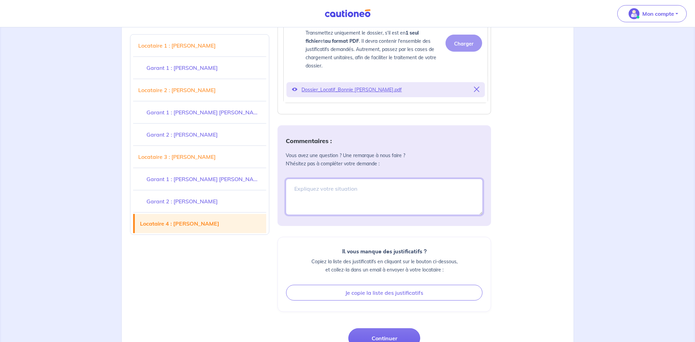
click at [374, 179] on textarea at bounding box center [384, 197] width 197 height 36
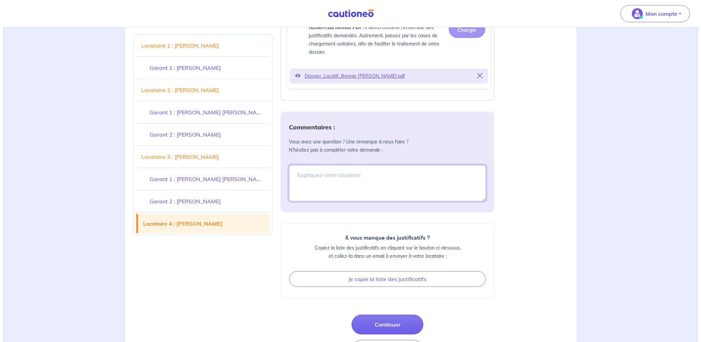
scroll to position [3701, 0]
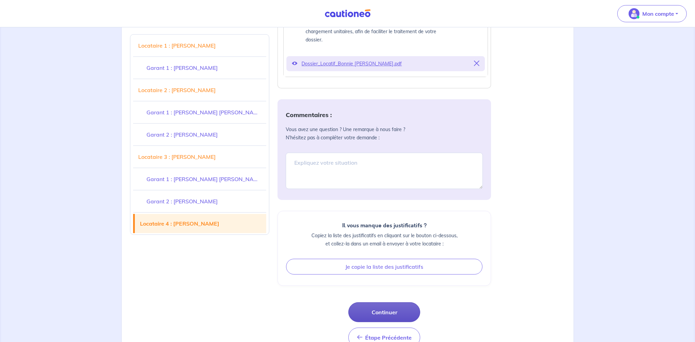
click at [375, 302] on button "Continuer" at bounding box center [384, 312] width 72 height 20
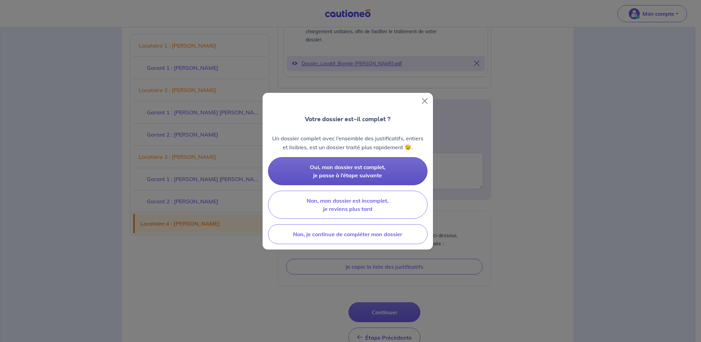
click at [343, 167] on span "Oui, mon dossier est complet, je passe à l’étape suivante" at bounding box center [348, 171] width 76 height 15
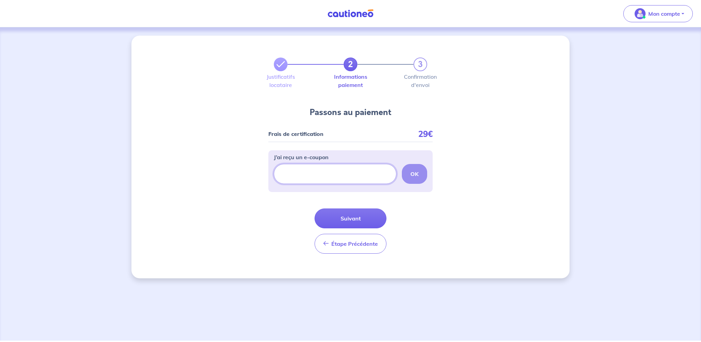
click at [343, 167] on input "J’ai reçu un e-coupon" at bounding box center [335, 174] width 123 height 20
paste input "ECOUPON-82D17BD7"
click at [418, 176] on strong "OK" at bounding box center [414, 173] width 8 height 7
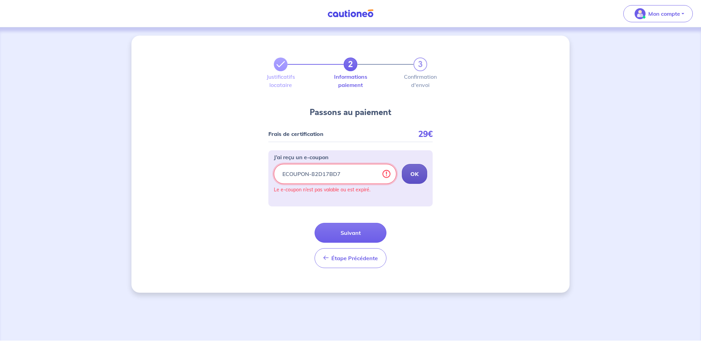
click at [348, 174] on input "ECOUPON-82D17BD7" at bounding box center [335, 174] width 123 height 20
drag, startPoint x: 345, startPoint y: 173, endPoint x: 281, endPoint y: 173, distance: 63.7
click at [281, 173] on input "ECOUPON-82D17BD7" at bounding box center [335, 174] width 123 height 20
paste input "text"
type input "ECOUPON-82D17BD7"
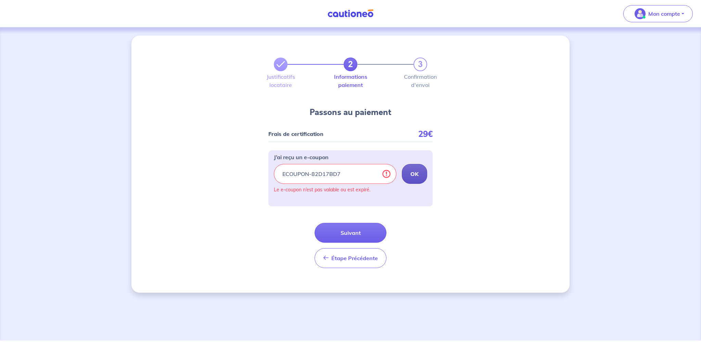
click at [418, 172] on strong "OK" at bounding box center [414, 173] width 8 height 7
click at [352, 256] on span "Étape Précédente" at bounding box center [354, 258] width 47 height 7
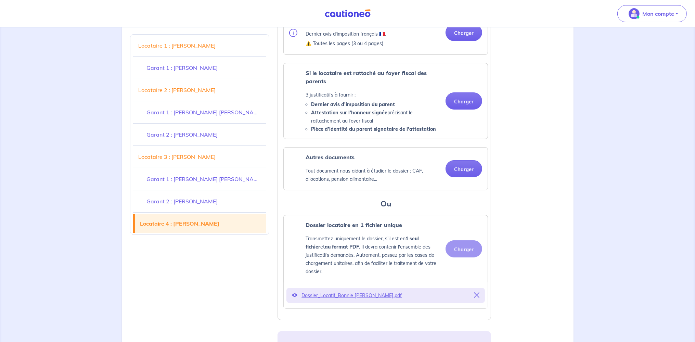
scroll to position [3701, 0]
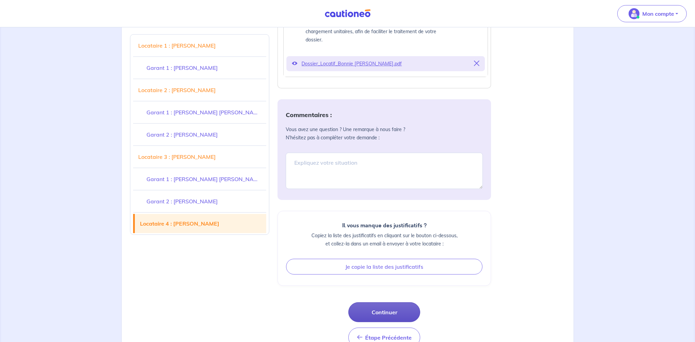
click at [381, 302] on button "Continuer" at bounding box center [384, 312] width 72 height 20
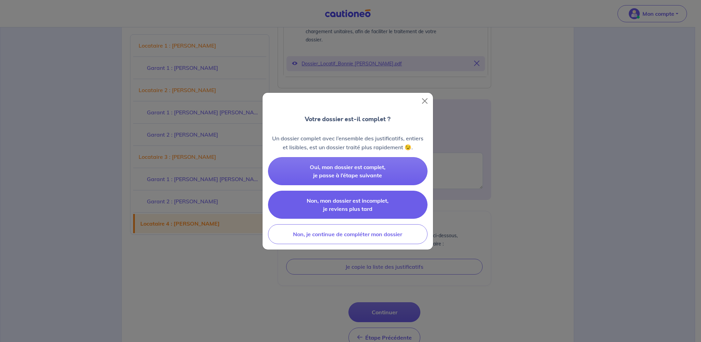
click at [361, 205] on span "Non, mon dossier est incomplet, je reviens plus tard" at bounding box center [348, 204] width 82 height 15
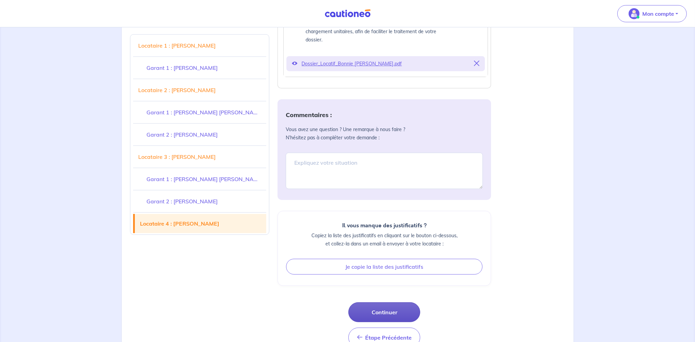
click at [369, 302] on button "Continuer" at bounding box center [384, 312] width 72 height 20
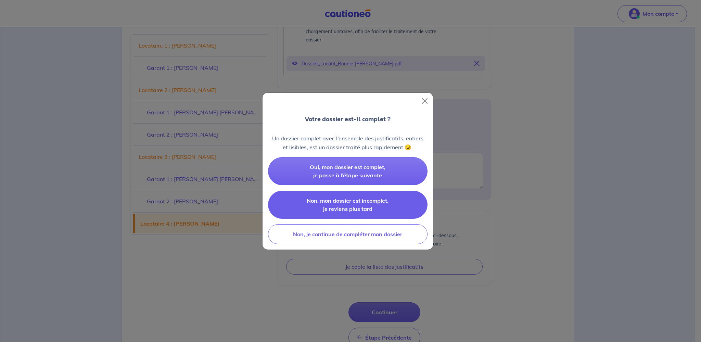
click at [374, 201] on span "Non, mon dossier est incomplet, je reviens plus tard" at bounding box center [348, 204] width 82 height 15
